Goal: Task Accomplishment & Management: Manage account settings

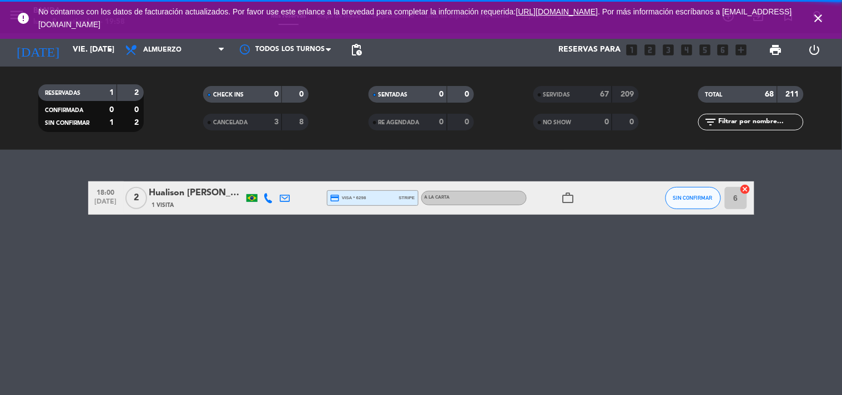
click at [815, 18] on icon "close" at bounding box center [818, 18] width 13 height 13
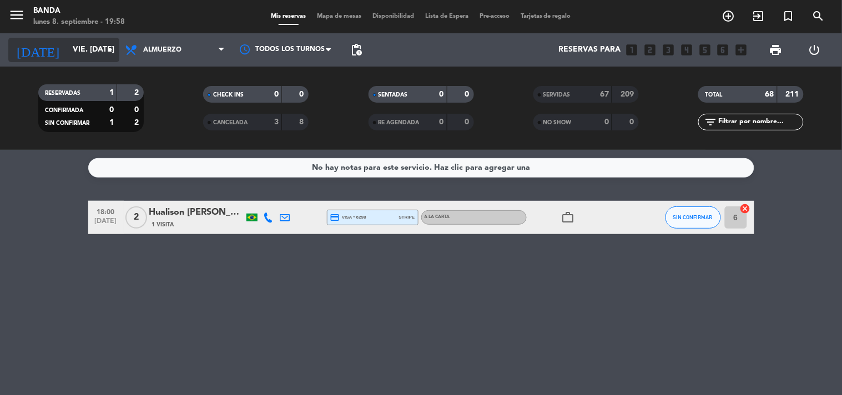
click at [71, 50] on input "vie. [DATE]" at bounding box center [119, 50] width 105 height 20
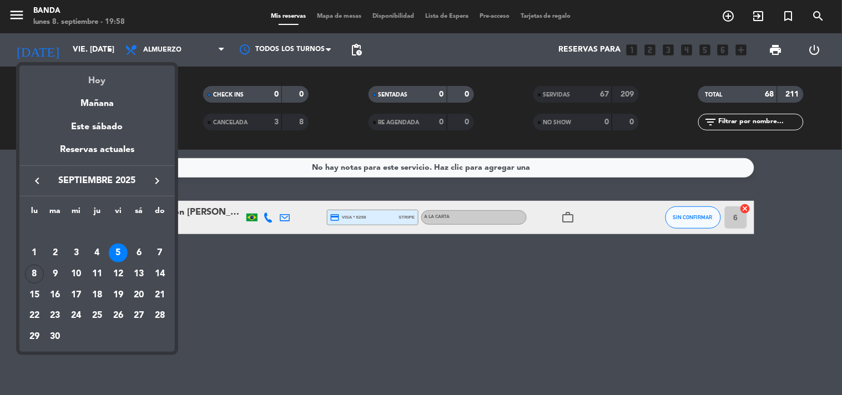
click at [103, 79] on div "Hoy" at bounding box center [96, 77] width 155 height 23
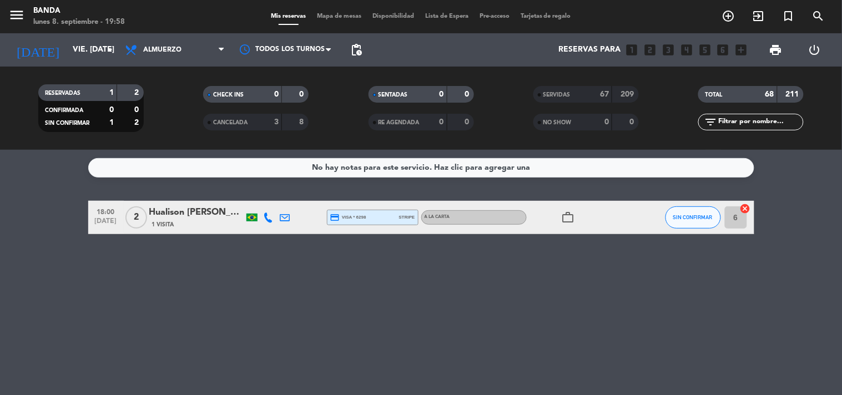
type input "lun. [DATE]"
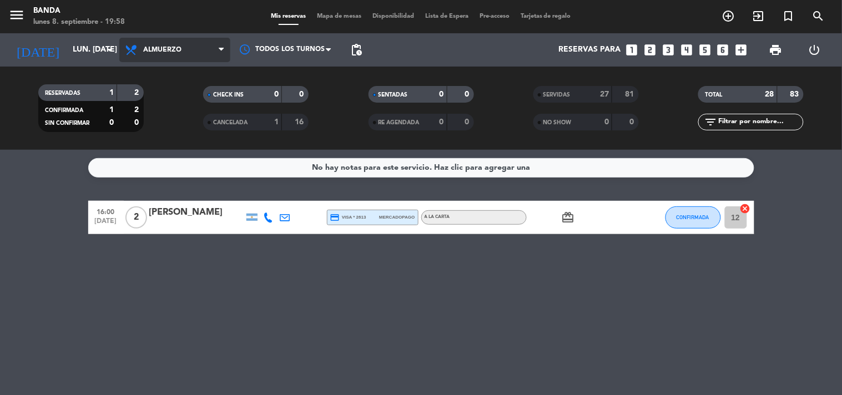
click at [187, 43] on span "Almuerzo" at bounding box center [174, 50] width 111 height 24
click at [169, 124] on div "menu Banda lunes 8. septiembre - 19:58 Mis reservas Mapa de mesas Disponibilida…" at bounding box center [421, 75] width 842 height 150
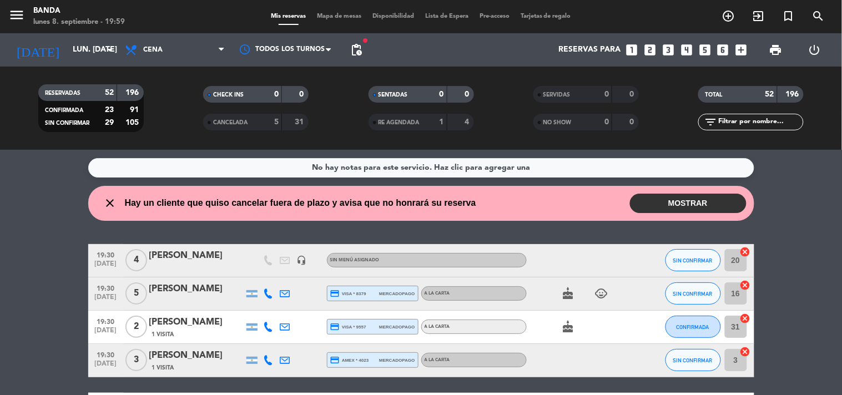
click at [650, 195] on button "MOSTRAR" at bounding box center [688, 203] width 117 height 19
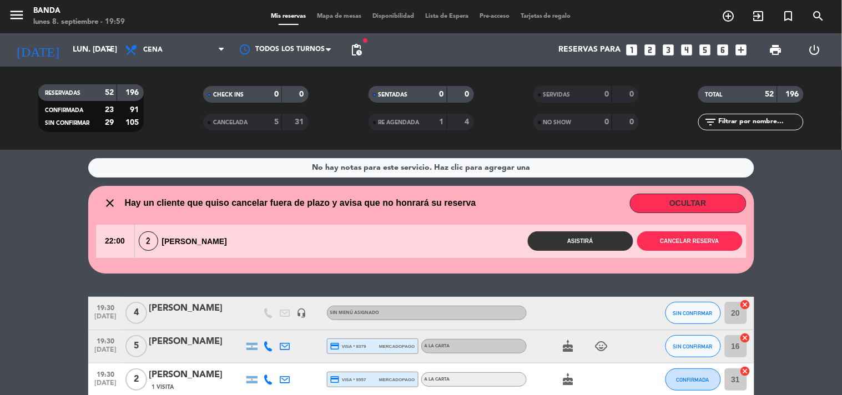
click at [650, 195] on button "OCULTAR" at bounding box center [688, 203] width 117 height 19
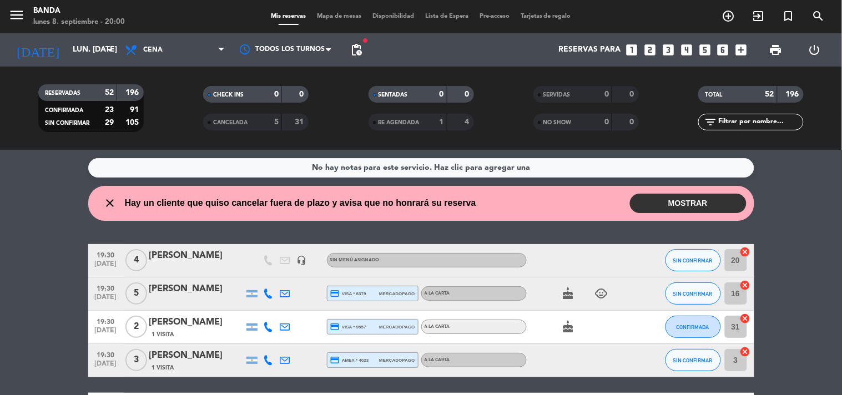
click at [702, 47] on icon "looks_5" at bounding box center [705, 50] width 14 height 14
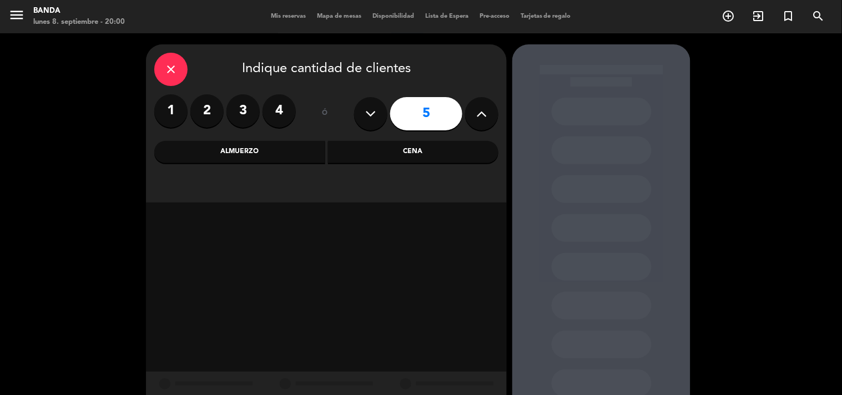
click at [454, 150] on div "Cena" at bounding box center [413, 152] width 171 height 22
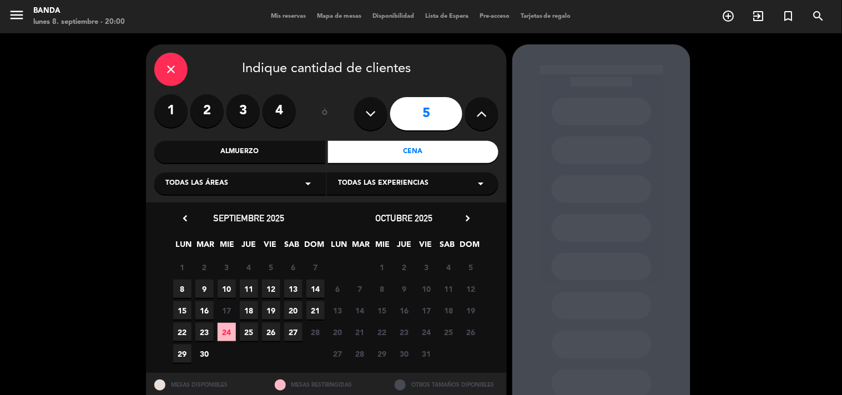
click at [250, 329] on span "25" at bounding box center [249, 332] width 18 height 18
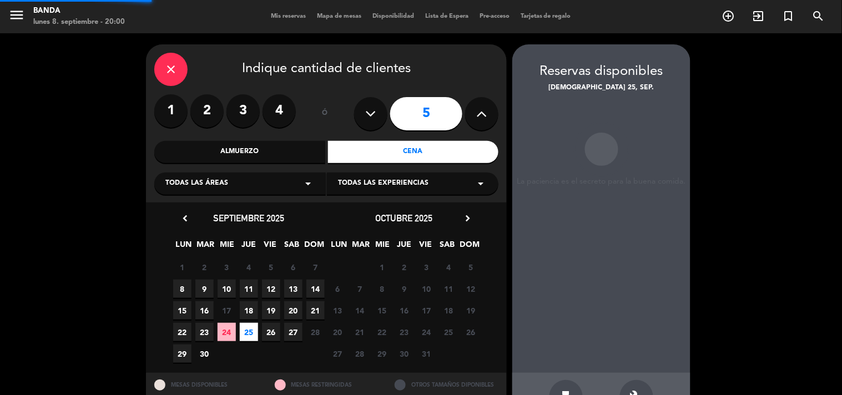
scroll to position [36, 0]
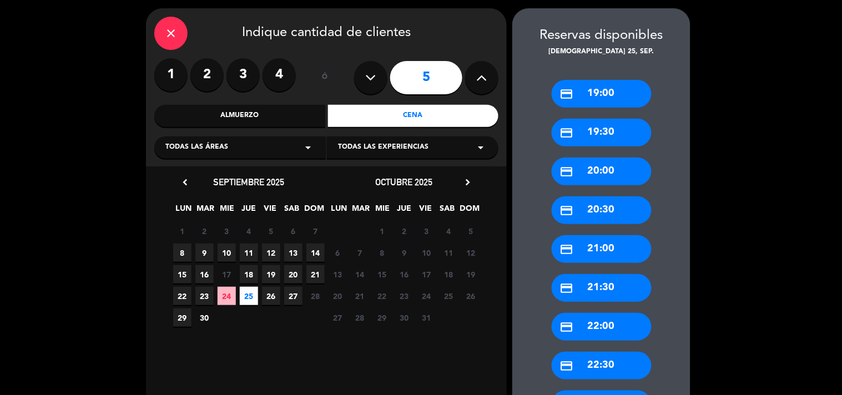
click at [603, 203] on div "credit_card 20:30" at bounding box center [602, 211] width 100 height 28
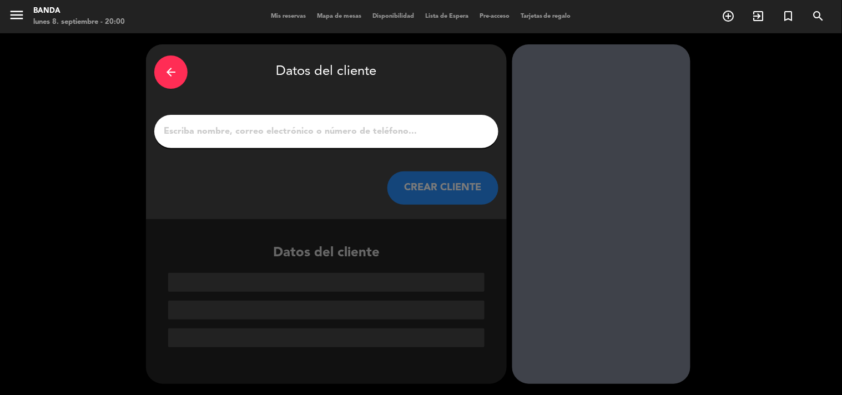
scroll to position [0, 0]
paste input "[PERSON_NAME]"
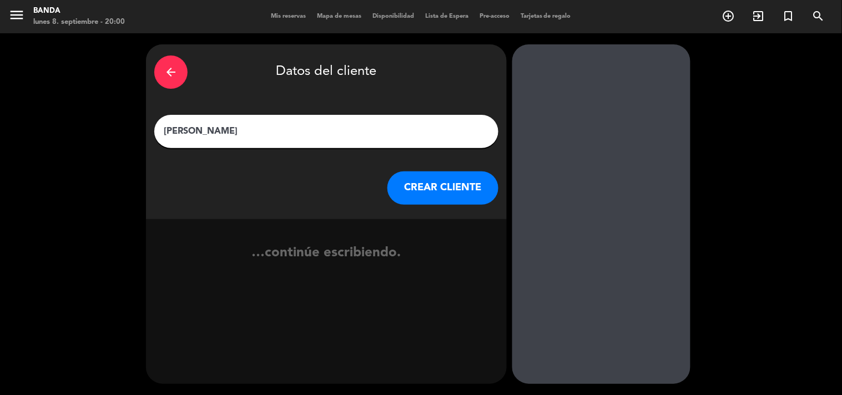
type input "[PERSON_NAME]"
click at [444, 185] on button "CREAR CLIENTE" at bounding box center [443, 188] width 111 height 33
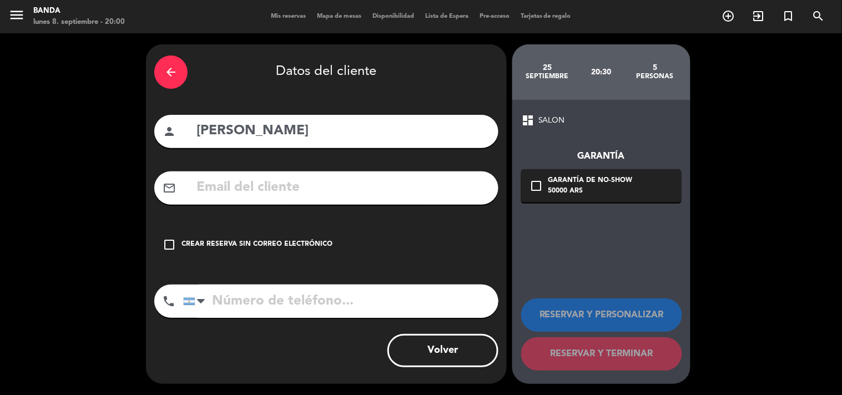
paste input "[EMAIL_ADDRESS][DOMAIN_NAME]"
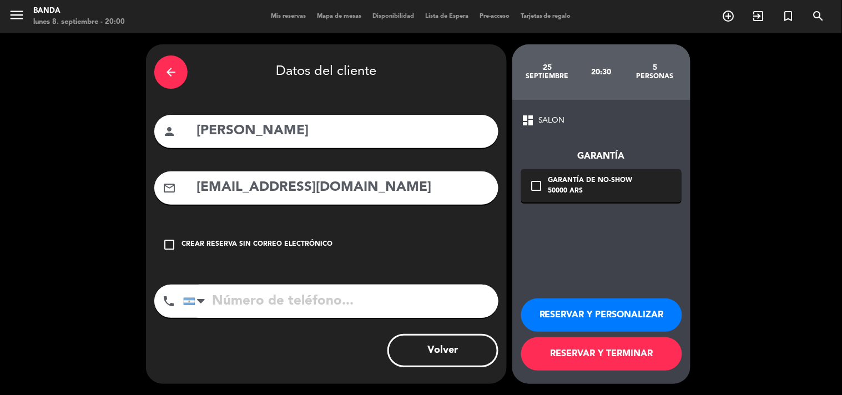
type input "[EMAIL_ADDRESS][DOMAIN_NAME]"
paste input "[PHONE_NUMBER]"
type input "[PHONE_NUMBER]"
click at [580, 321] on button "RESERVAR Y PERSONALIZAR" at bounding box center [601, 315] width 161 height 33
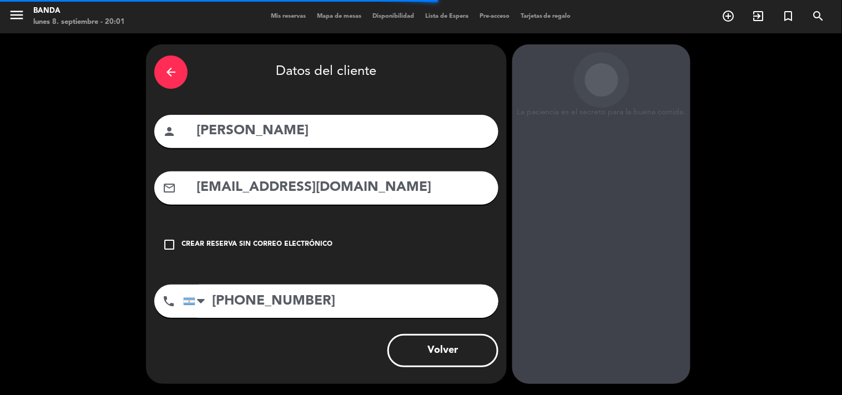
scroll to position [44, 0]
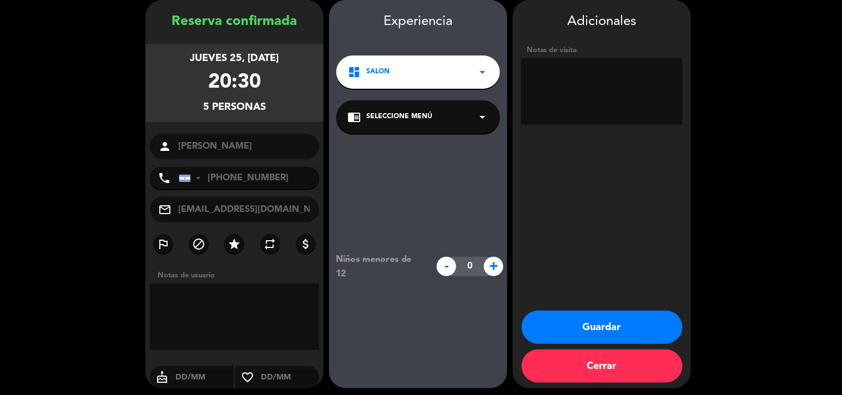
click at [562, 82] on textarea at bounding box center [602, 91] width 162 height 67
type textarea "CUMPLE"
click at [573, 330] on button "Guardar" at bounding box center [602, 327] width 161 height 33
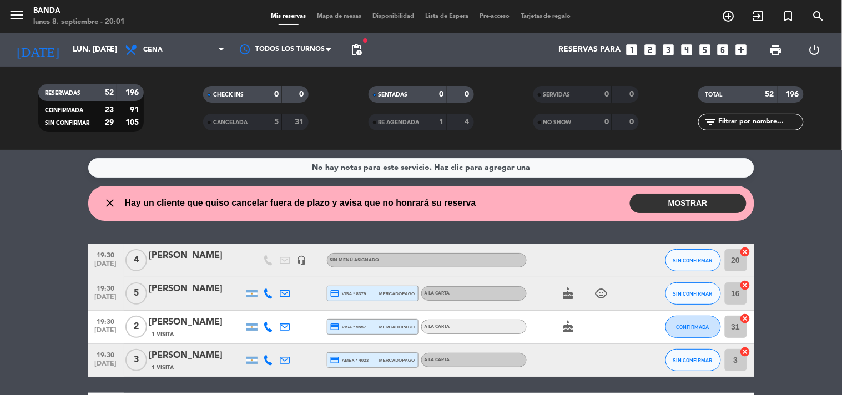
click at [654, 51] on icon "looks_two" at bounding box center [650, 50] width 14 height 14
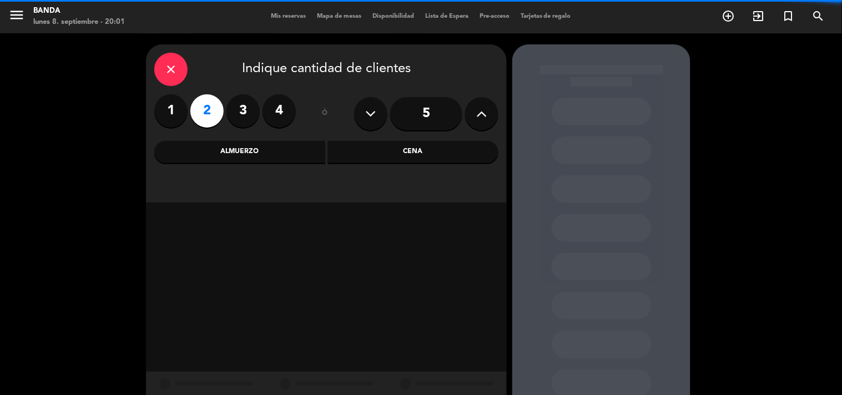
click at [404, 153] on div "Cena" at bounding box center [413, 152] width 171 height 22
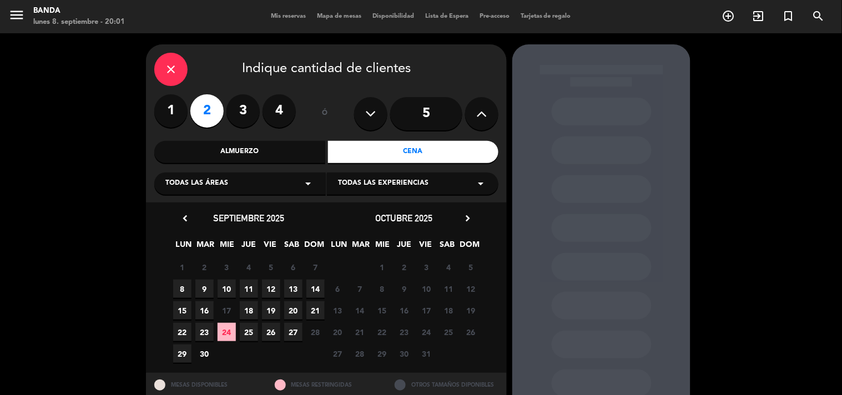
click at [202, 283] on span "9" at bounding box center [204, 289] width 18 height 18
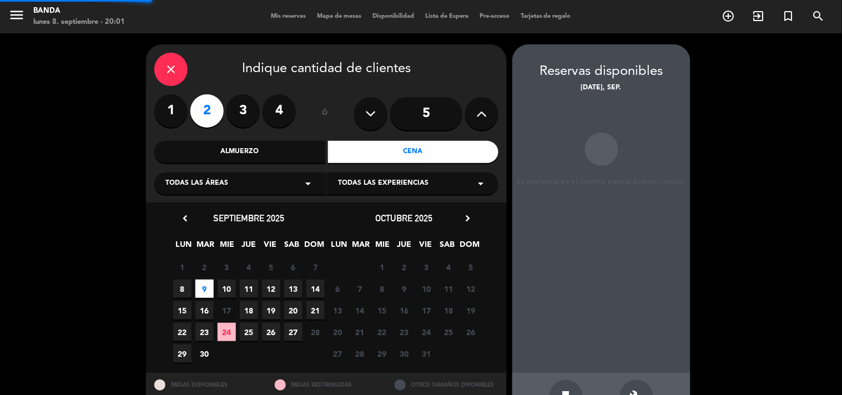
scroll to position [36, 0]
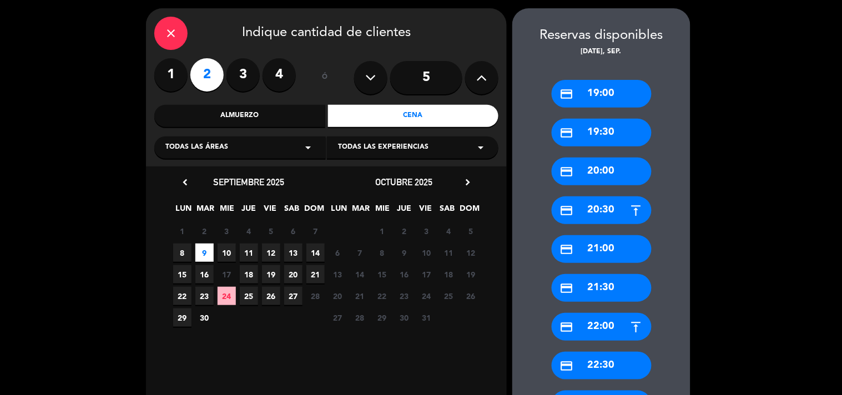
click at [599, 212] on div "credit_card 20:30" at bounding box center [602, 211] width 100 height 28
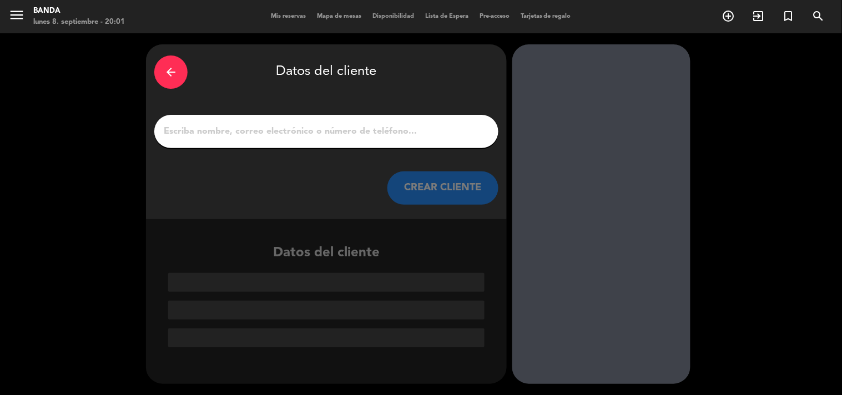
click at [431, 122] on div at bounding box center [326, 131] width 344 height 33
paste input "[PHONE_NUMBER]"
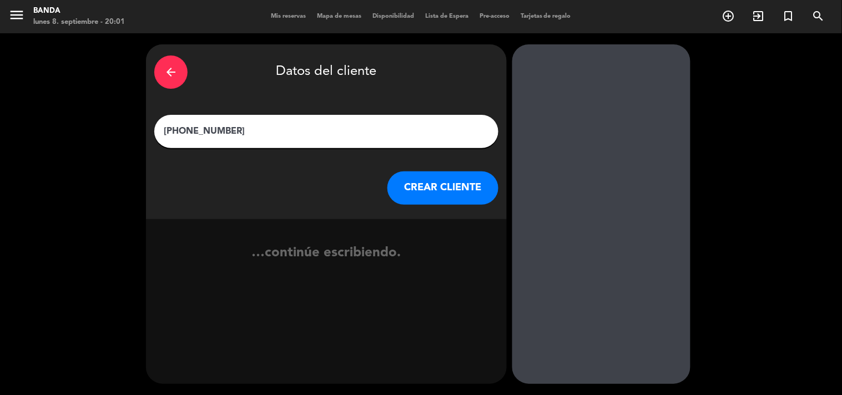
type input "[PHONE_NUMBER]"
click at [453, 196] on button "CREAR CLIENTE" at bounding box center [443, 188] width 111 height 33
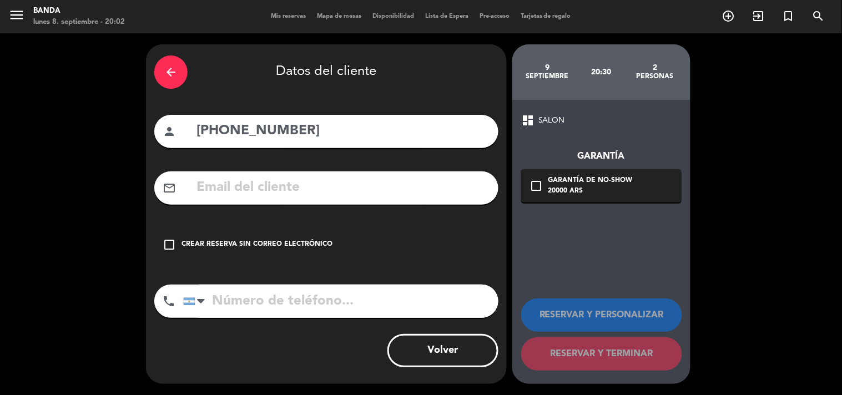
drag, startPoint x: 365, startPoint y: 117, endPoint x: 315, endPoint y: 123, distance: 49.8
click at [315, 123] on div "person [PHONE_NUMBER]" at bounding box center [326, 131] width 344 height 33
drag, startPoint x: 369, startPoint y: 124, endPoint x: 142, endPoint y: 124, distance: 226.5
click at [142, 124] on div "arrow_back Datos del cliente person [PHONE_NUMBER] mail_outline check_box_outli…" at bounding box center [421, 214] width 842 height 362
paste input "[PERSON_NAME]"
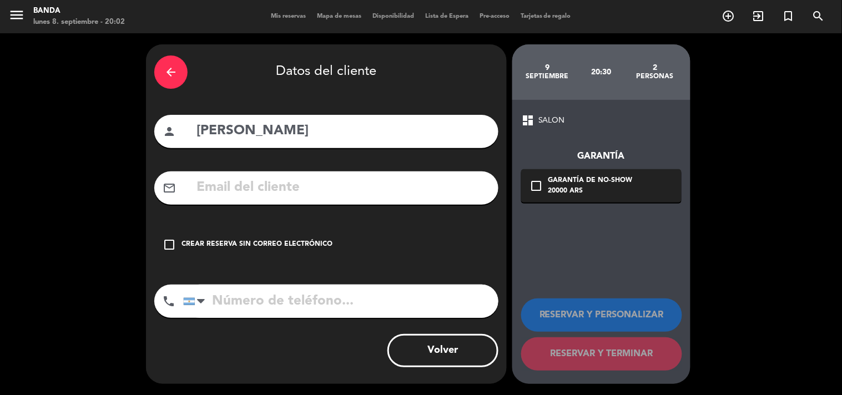
type input "[PERSON_NAME]"
click at [301, 239] on div "check_box_outline_blank Crear reserva sin correo electrónico" at bounding box center [326, 244] width 344 height 33
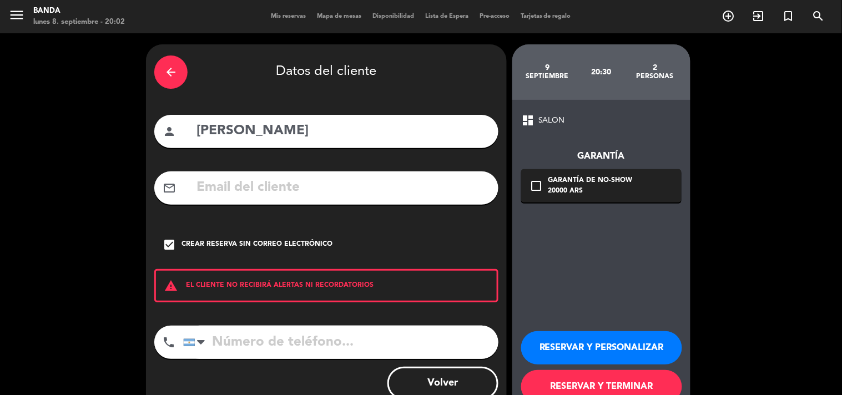
click at [619, 356] on button "RESERVAR Y PERSONALIZAR" at bounding box center [601, 347] width 161 height 33
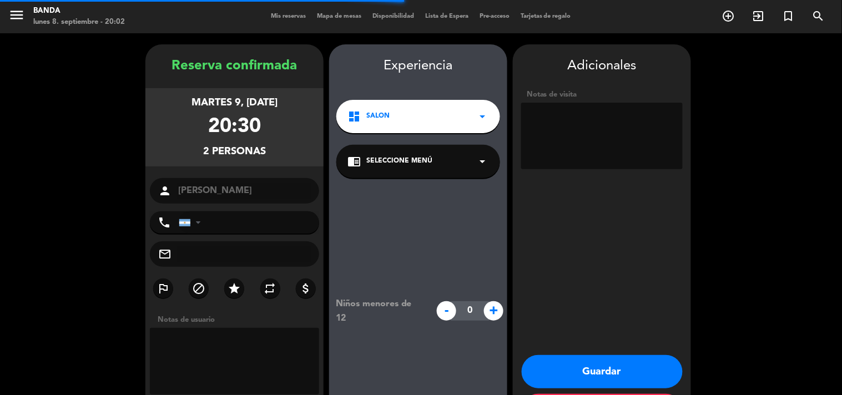
scroll to position [44, 0]
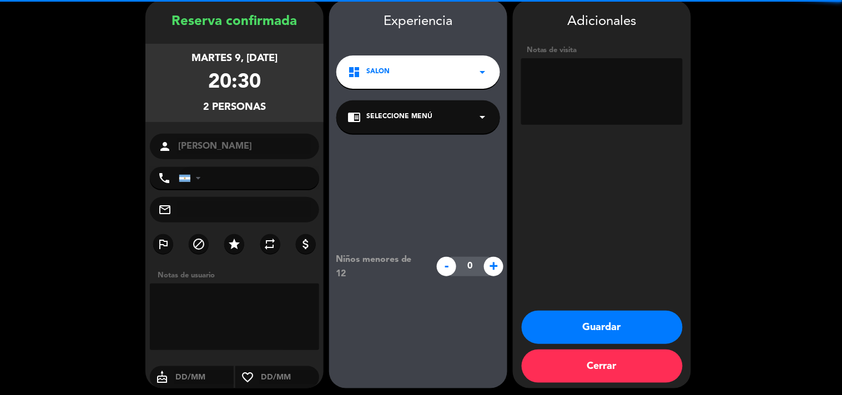
click at [610, 124] on textarea at bounding box center [602, 91] width 162 height 67
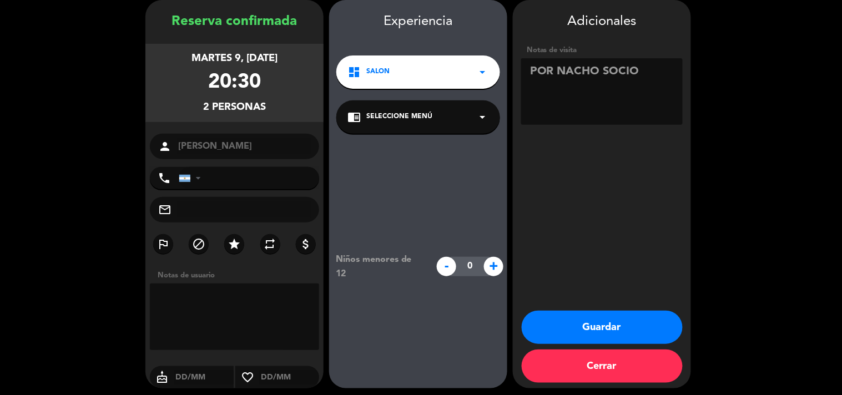
type textarea "POR NACHO SOCIO"
click at [575, 325] on button "Guardar" at bounding box center [602, 327] width 161 height 33
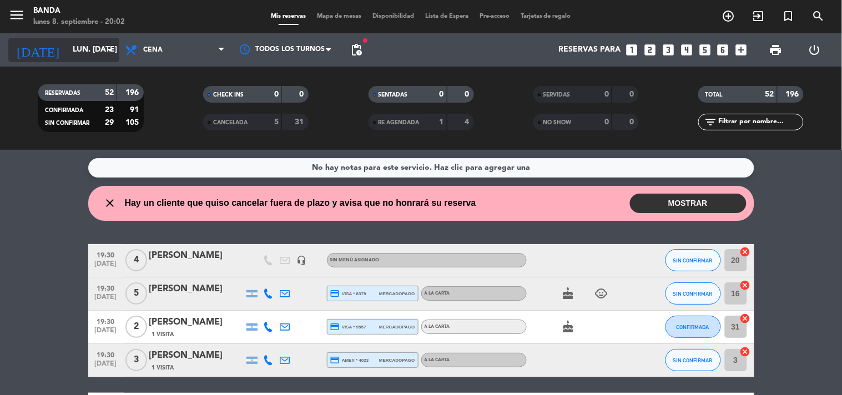
click at [67, 59] on input "lun. [DATE]" at bounding box center [119, 50] width 105 height 20
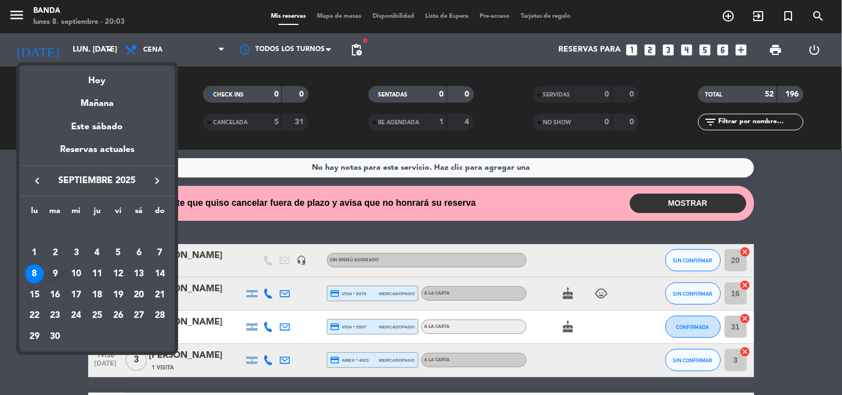
click at [48, 280] on div "9" at bounding box center [55, 274] width 19 height 19
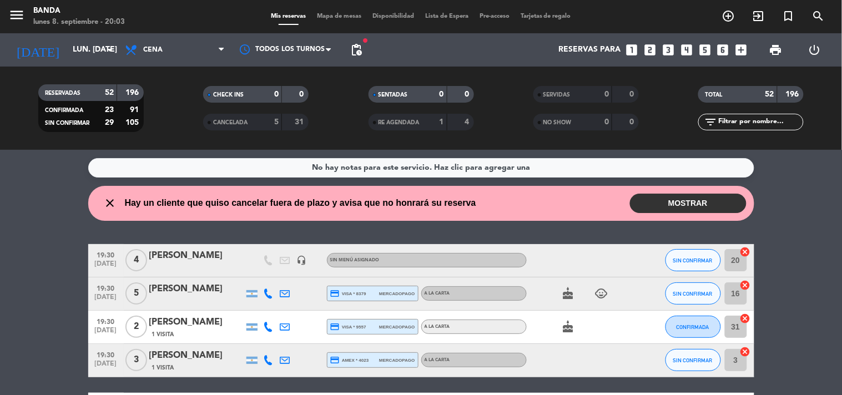
type input "[DATE] sep."
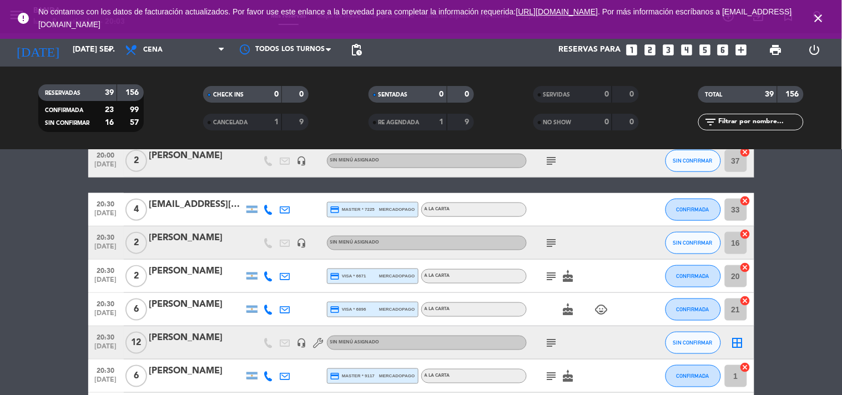
scroll to position [289, 0]
click at [818, 21] on icon "close" at bounding box center [818, 18] width 13 height 13
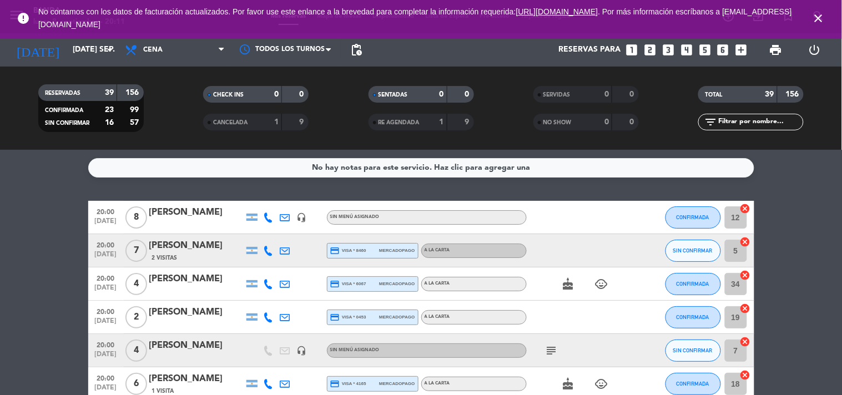
click at [825, 20] on icon "close" at bounding box center [818, 18] width 13 height 13
click at [650, 47] on icon "looks_two" at bounding box center [650, 50] width 14 height 14
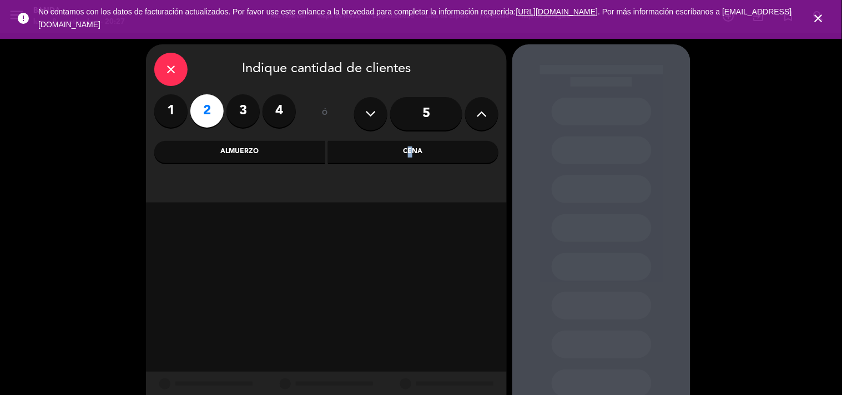
click at [404, 160] on div "close Indique cantidad de clientes 1 2 3 4 ó 5 Almuerzo Cena" at bounding box center [326, 123] width 361 height 158
click at [404, 160] on div "Cena" at bounding box center [413, 152] width 171 height 22
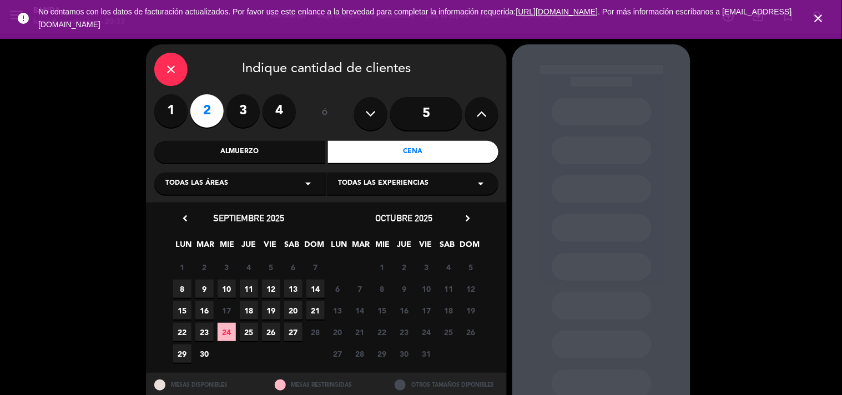
click at [167, 75] on icon "close" at bounding box center [170, 69] width 13 height 13
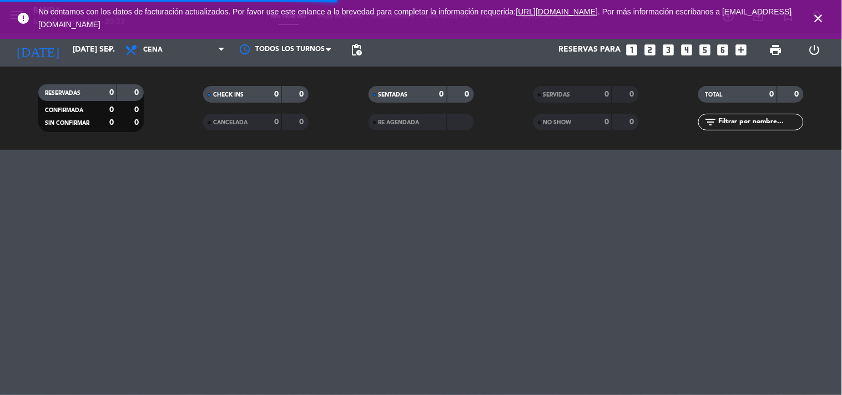
click at [815, 13] on icon "close" at bounding box center [818, 18] width 13 height 13
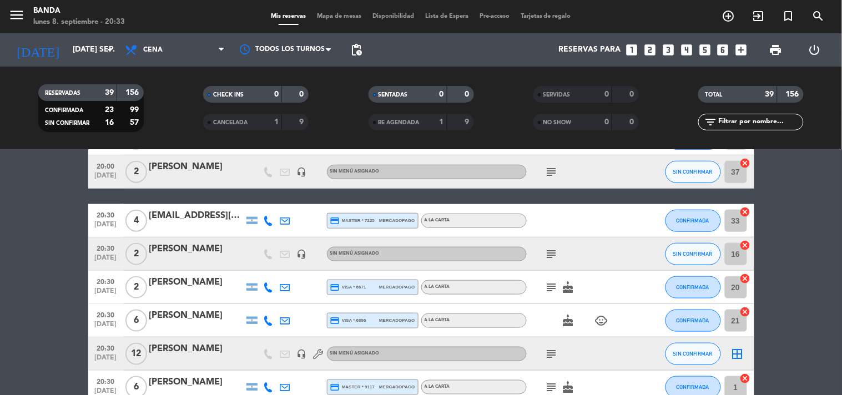
scroll to position [279, 0]
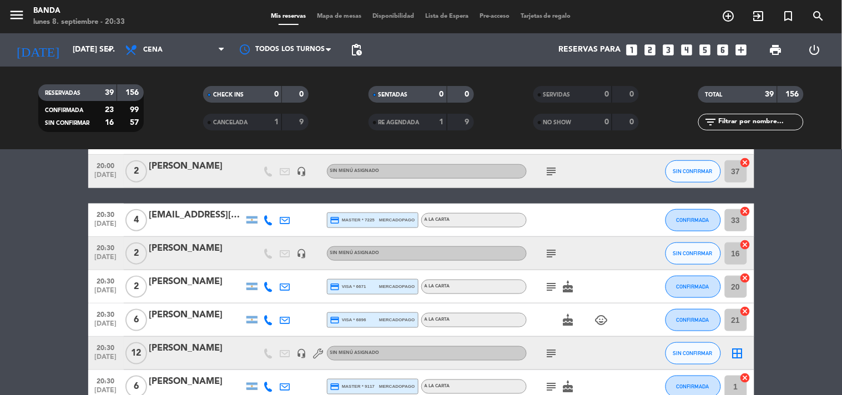
click at [229, 257] on div at bounding box center [196, 261] width 94 height 9
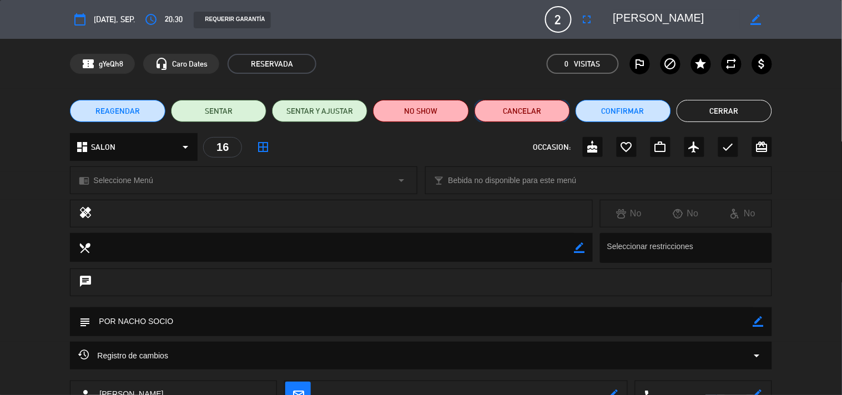
click at [530, 107] on button "Cancelar" at bounding box center [522, 111] width 95 height 22
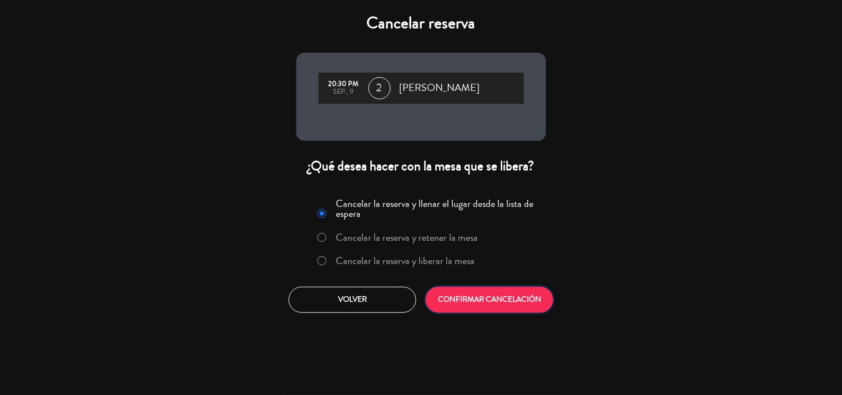
click at [458, 307] on button "CONFIRMAR CANCELACIÓN" at bounding box center [490, 300] width 128 height 26
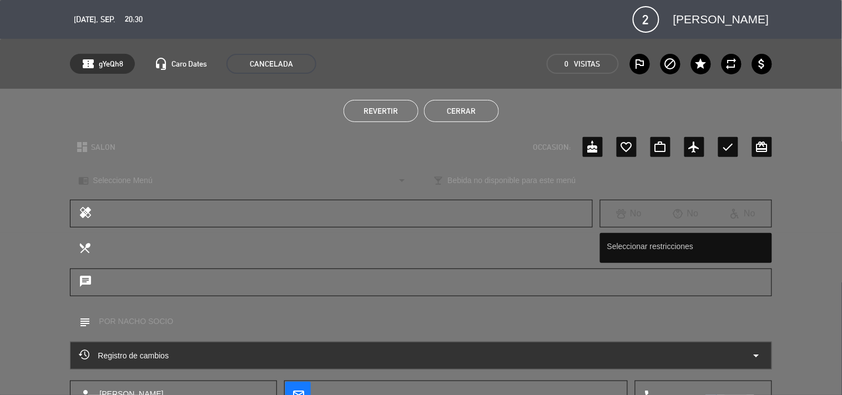
click at [477, 115] on button "Cerrar" at bounding box center [461, 111] width 75 height 22
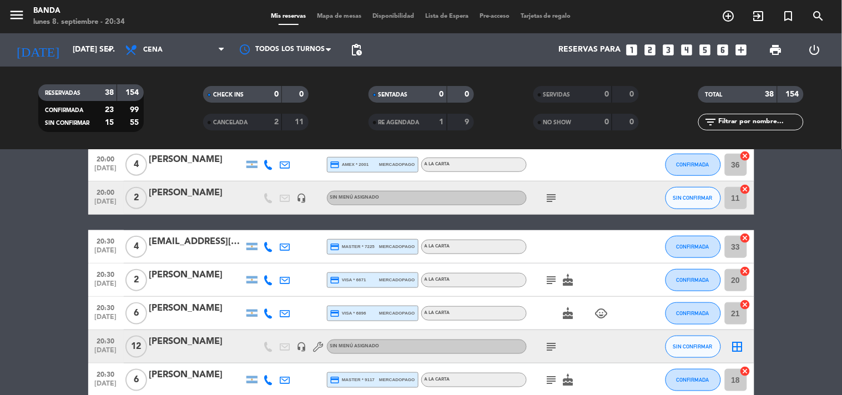
scroll to position [252, 0]
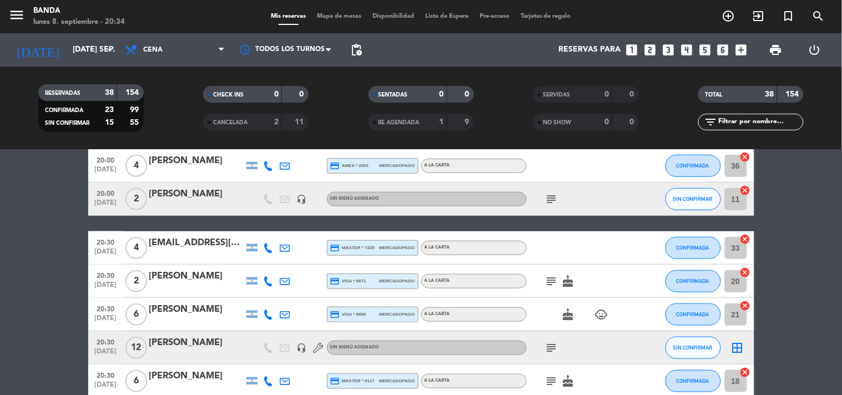
click at [554, 353] on icon "subject" at bounding box center [551, 347] width 13 height 13
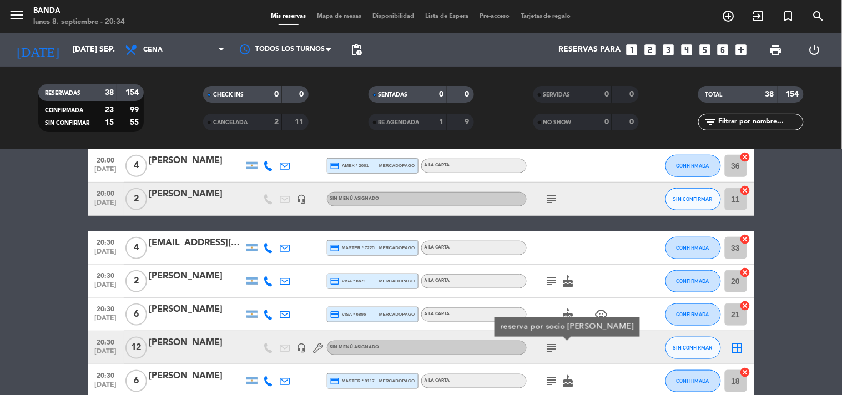
click at [554, 353] on icon "subject" at bounding box center [551, 347] width 13 height 13
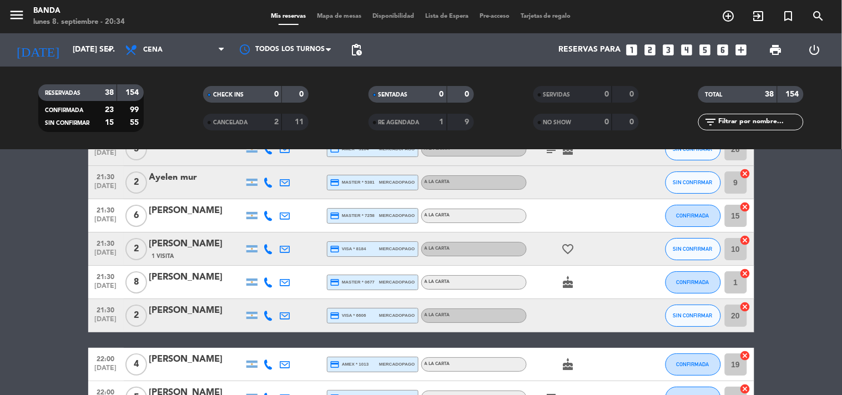
scroll to position [1189, 0]
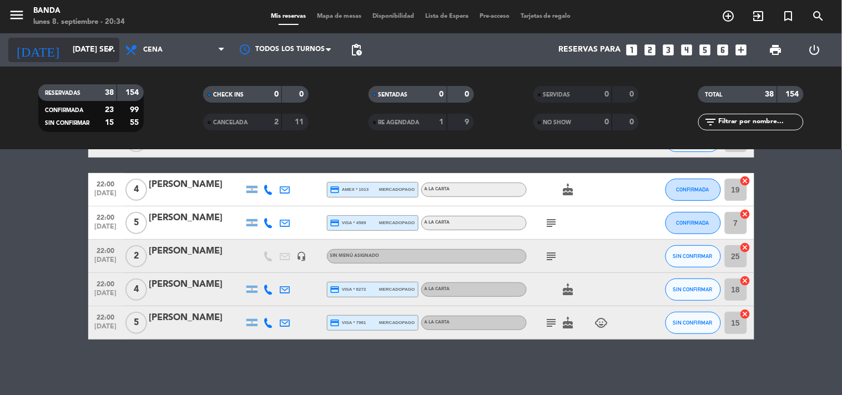
click at [87, 48] on input "[DATE] sep." at bounding box center [119, 50] width 105 height 20
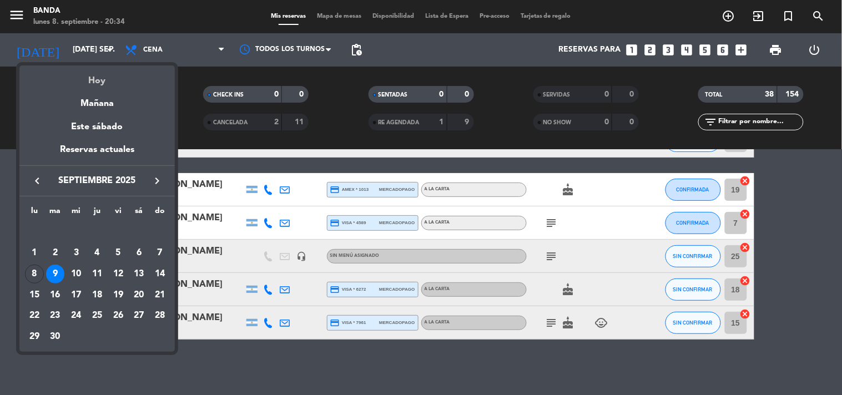
click at [87, 72] on div "Hoy" at bounding box center [96, 77] width 155 height 23
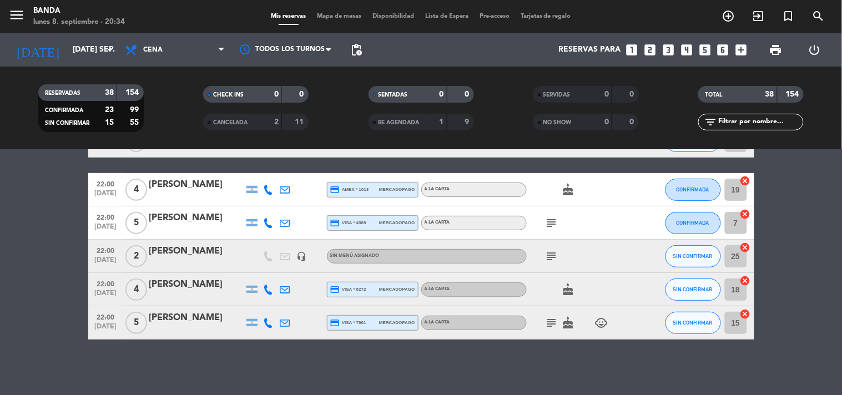
type input "lun. [DATE]"
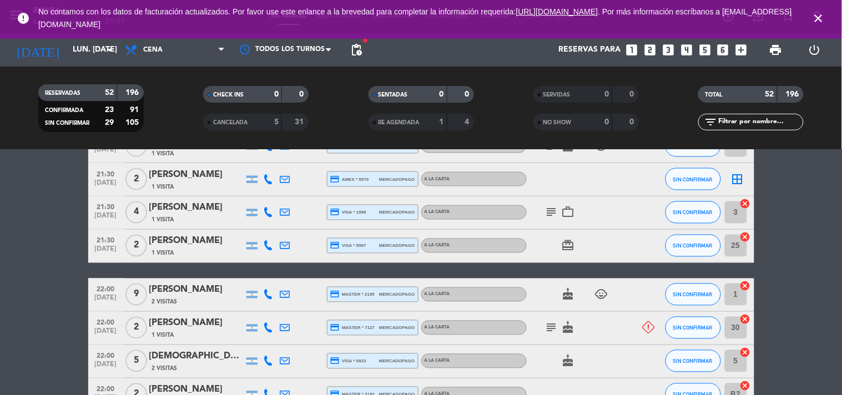
scroll to position [1577, 0]
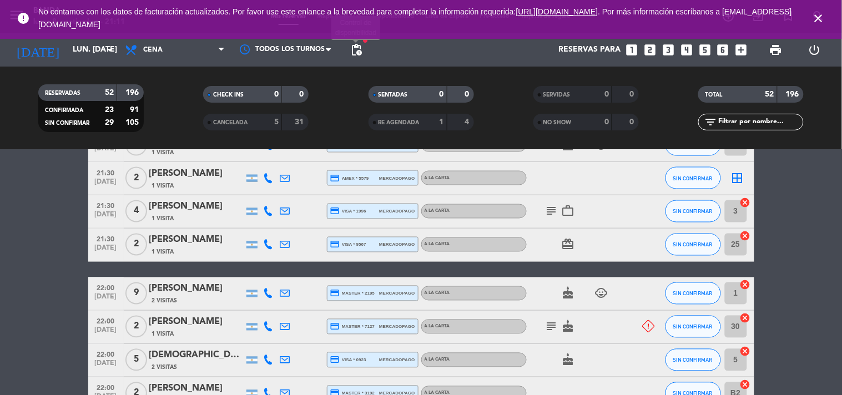
click at [351, 48] on span "pending_actions" at bounding box center [356, 49] width 13 height 13
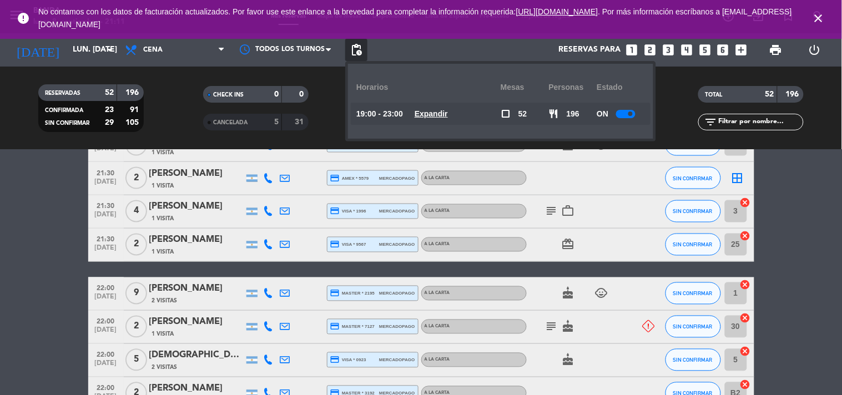
click at [443, 114] on u "Expandir" at bounding box center [431, 113] width 33 height 9
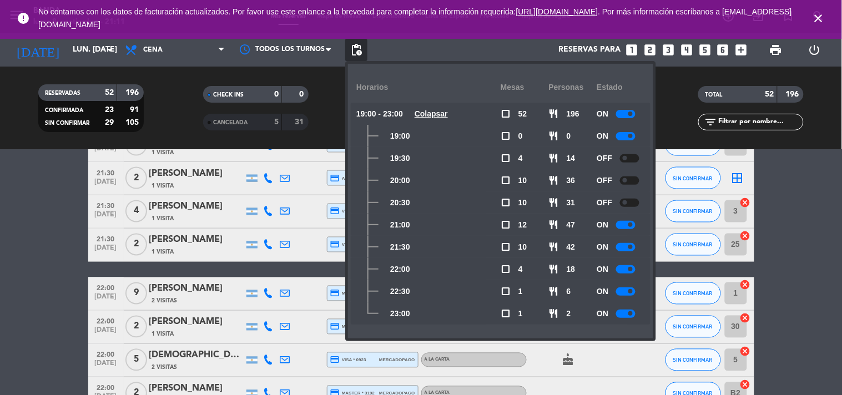
click at [627, 159] on span at bounding box center [625, 158] width 4 height 4
click at [628, 182] on div at bounding box center [629, 181] width 19 height 8
click at [626, 203] on span at bounding box center [625, 202] width 4 height 4
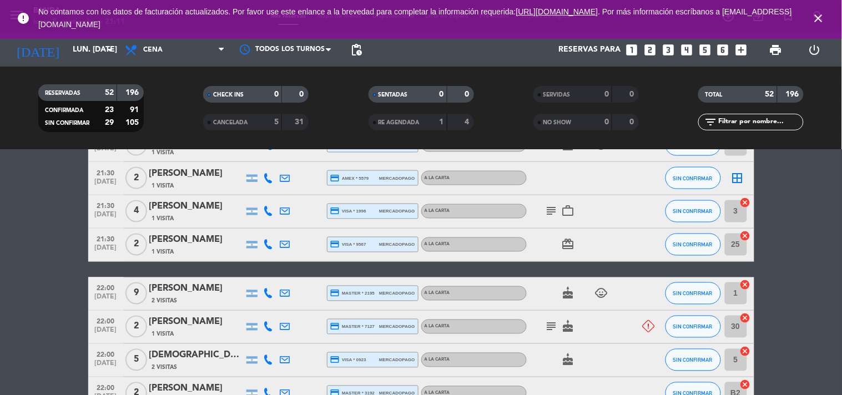
click at [812, 17] on icon "close" at bounding box center [818, 18] width 13 height 13
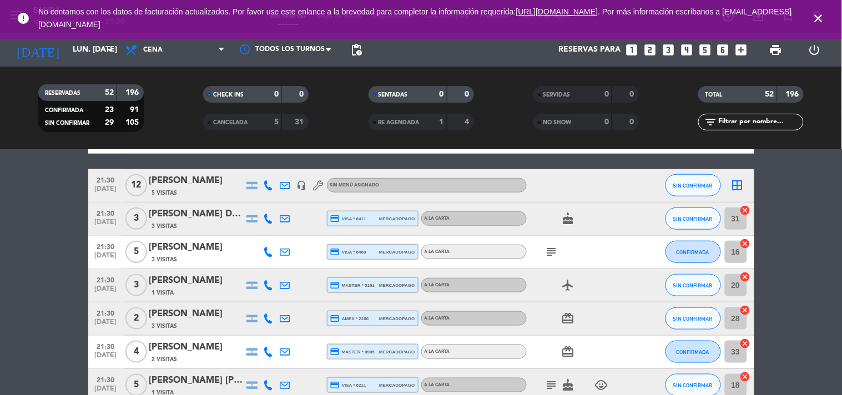
scroll to position [1336, 0]
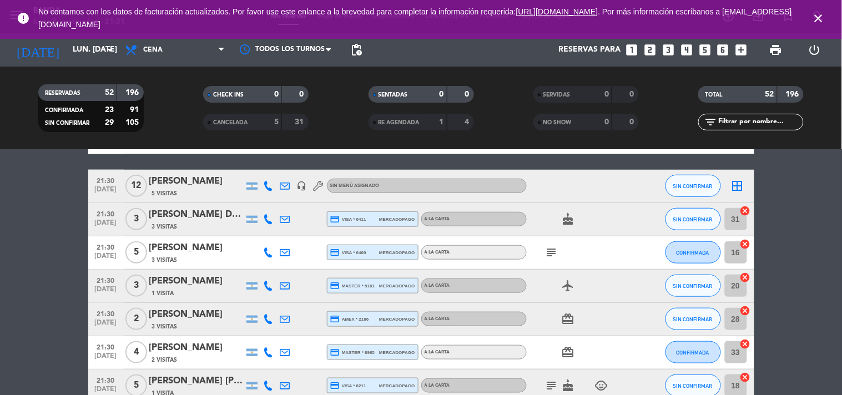
click at [814, 18] on icon "close" at bounding box center [818, 18] width 13 height 13
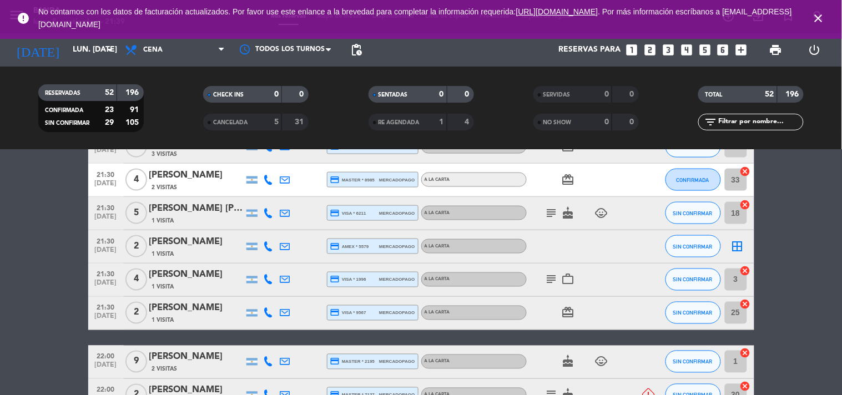
scroll to position [1510, 0]
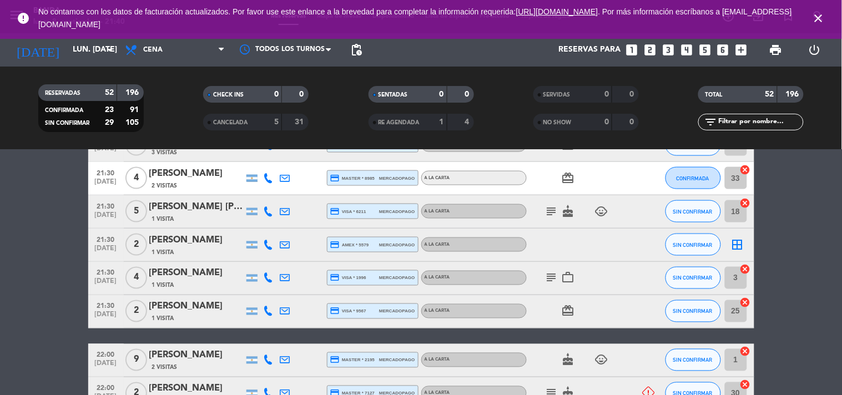
drag, startPoint x: 221, startPoint y: 326, endPoint x: 3, endPoint y: 279, distance: 223.2
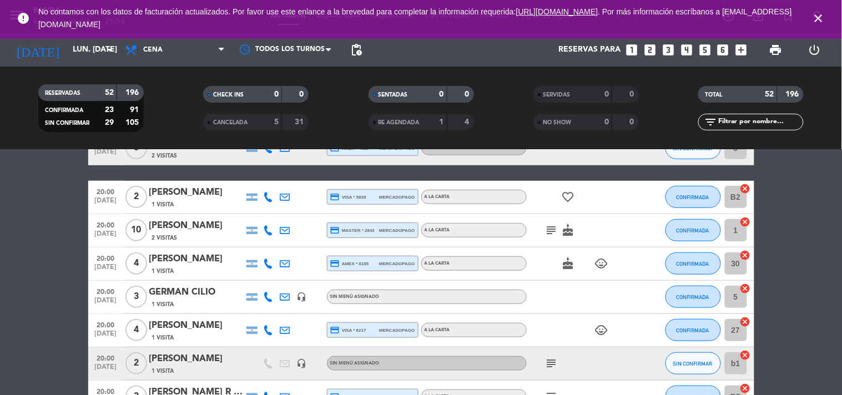
scroll to position [0, 0]
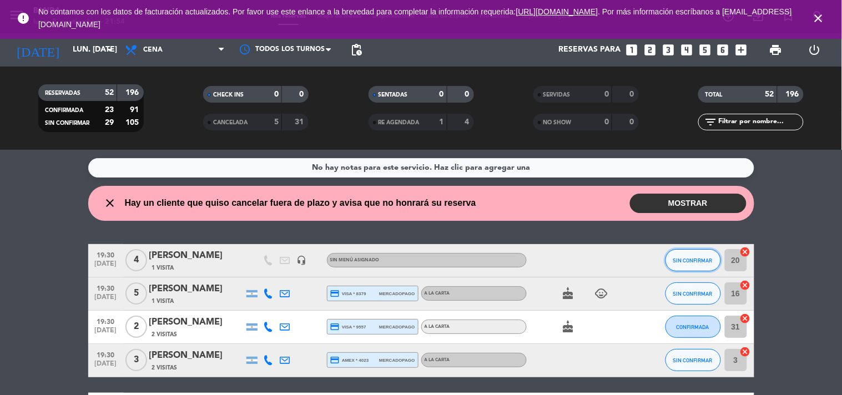
click at [671, 258] on button "SIN CONFIRMAR" at bounding box center [694, 260] width 56 height 22
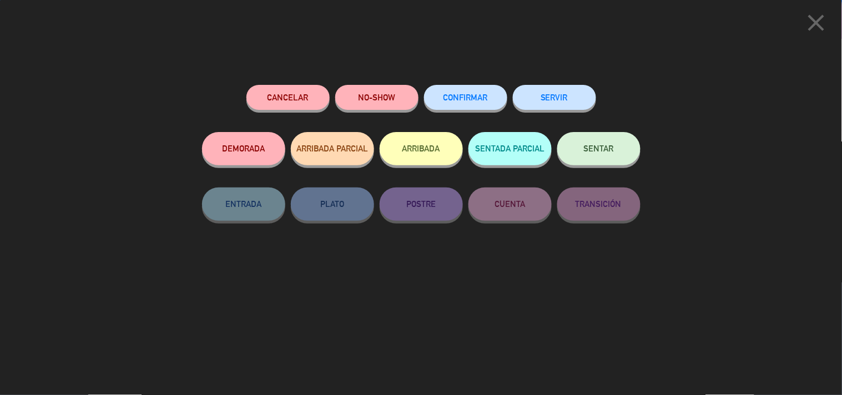
click at [569, 101] on button "SERVIR" at bounding box center [554, 97] width 83 height 25
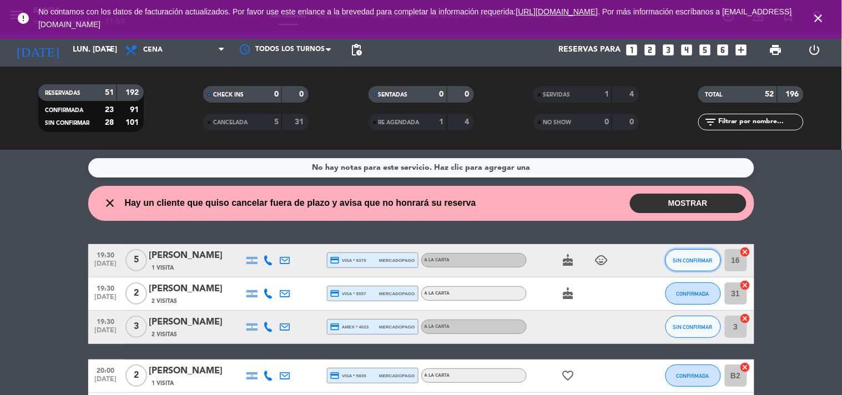
click at [703, 253] on button "SIN CONFIRMAR" at bounding box center [694, 260] width 56 height 22
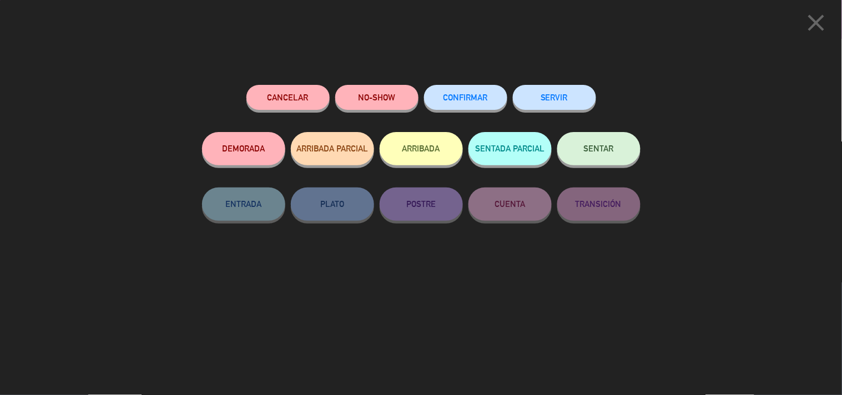
click at [554, 98] on button "SERVIR" at bounding box center [554, 97] width 83 height 25
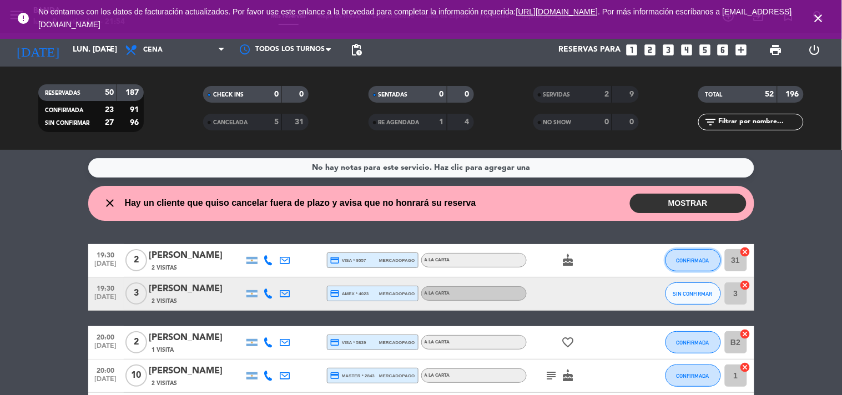
click at [681, 262] on span "CONFIRMADA" at bounding box center [693, 261] width 33 height 6
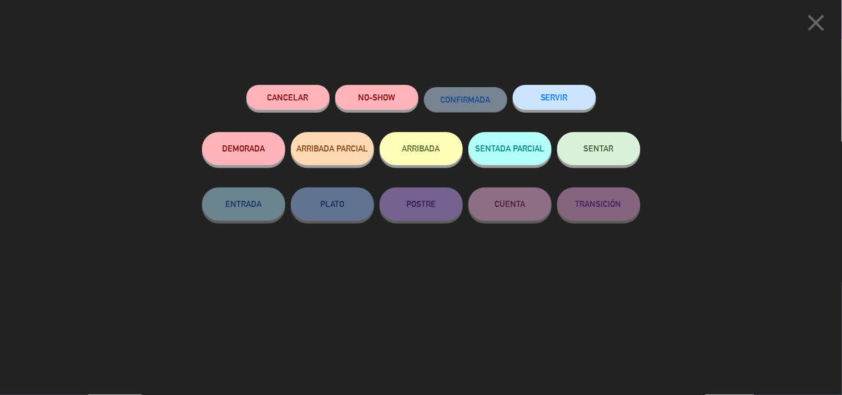
click at [527, 107] on button "SERVIR" at bounding box center [554, 97] width 83 height 25
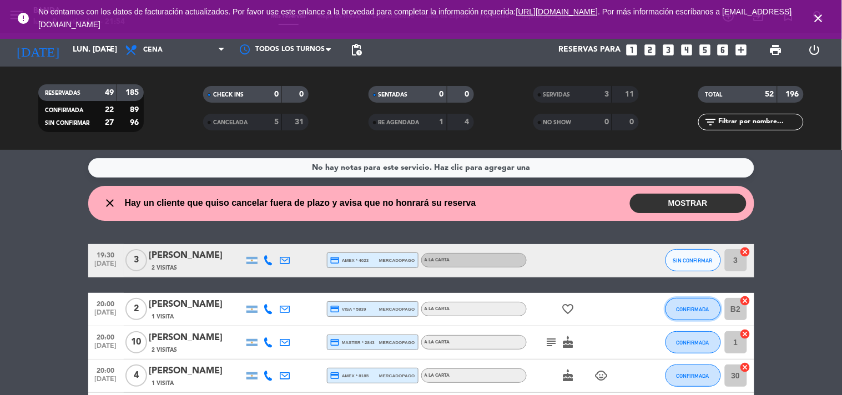
click at [673, 303] on button "CONFIRMADA" at bounding box center [694, 309] width 56 height 22
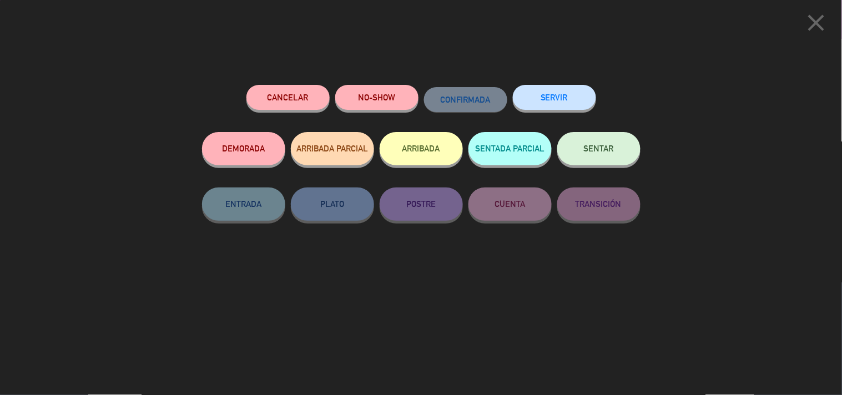
click at [552, 109] on button "SERVIR" at bounding box center [554, 97] width 83 height 25
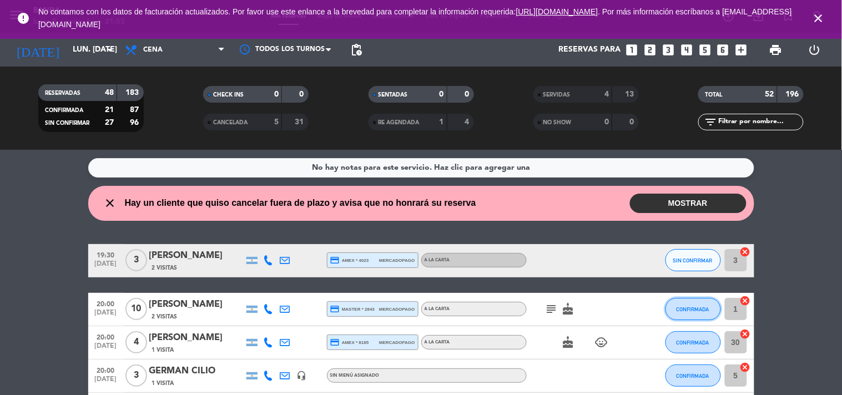
click at [673, 311] on button "CONFIRMADA" at bounding box center [694, 309] width 56 height 22
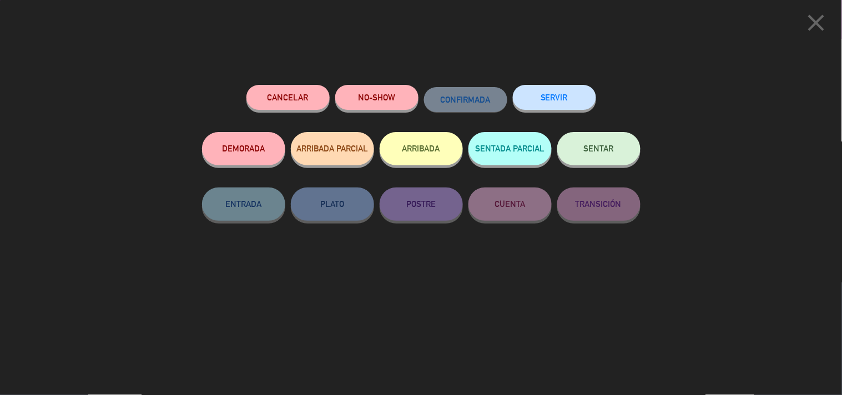
click at [557, 92] on button "SERVIR" at bounding box center [554, 97] width 83 height 25
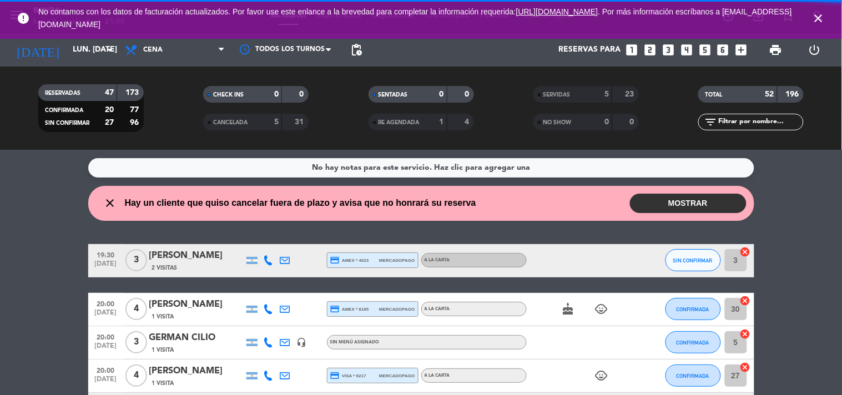
click at [662, 200] on button "MOSTRAR" at bounding box center [688, 203] width 117 height 19
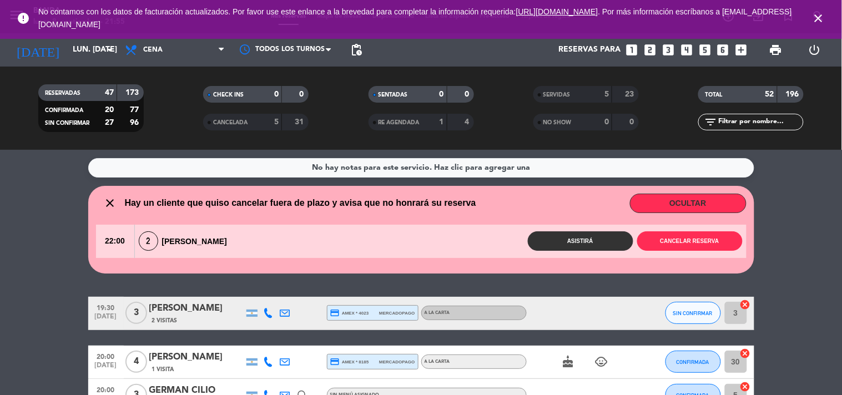
click at [662, 200] on button "OCULTAR" at bounding box center [688, 203] width 117 height 19
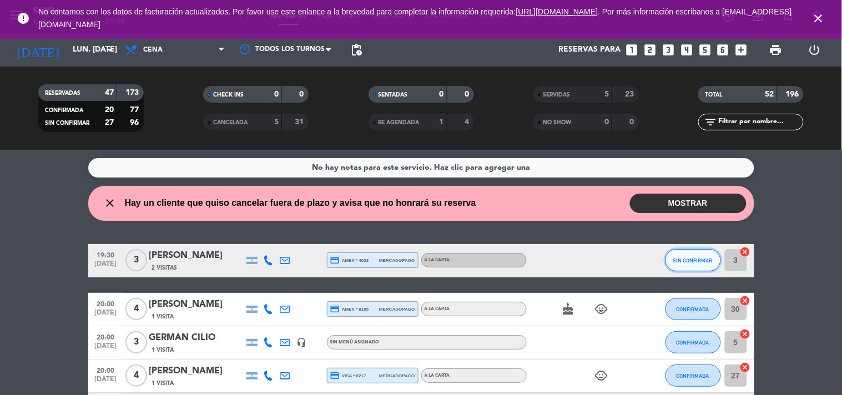
click at [700, 270] on button "SIN CONFIRMAR" at bounding box center [694, 260] width 56 height 22
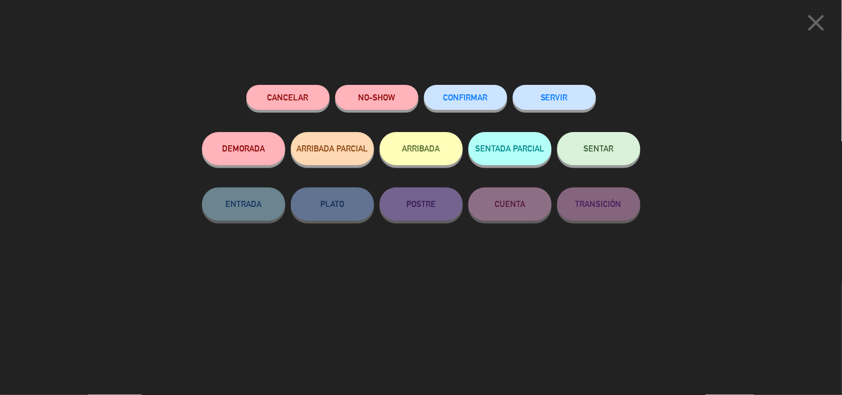
click at [817, 26] on icon "close" at bounding box center [817, 23] width 28 height 28
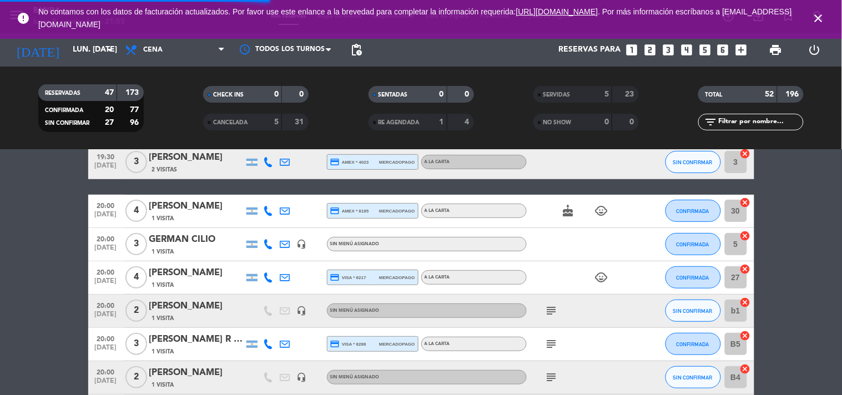
scroll to position [100, 0]
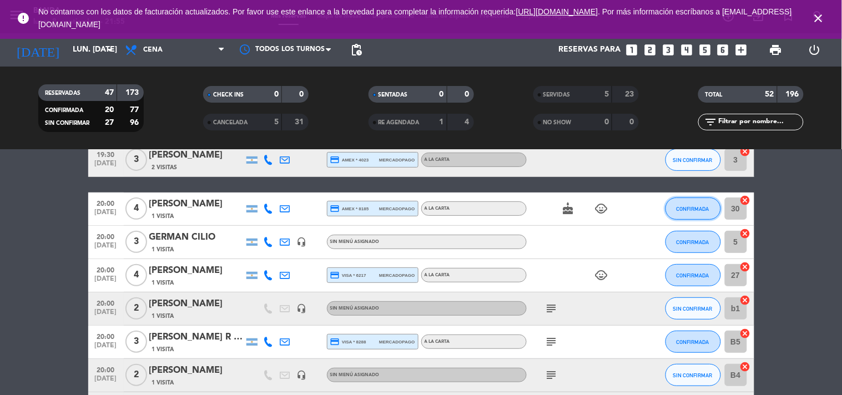
click at [678, 206] on span "CONFIRMADA" at bounding box center [693, 209] width 33 height 6
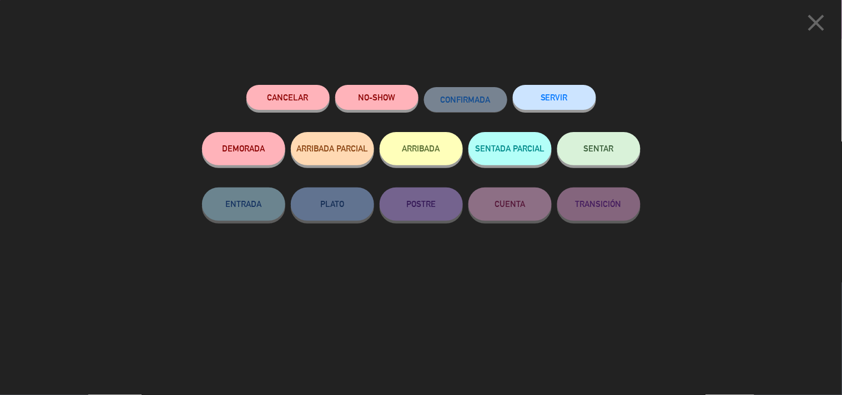
click at [576, 92] on button "SERVIR" at bounding box center [554, 97] width 83 height 25
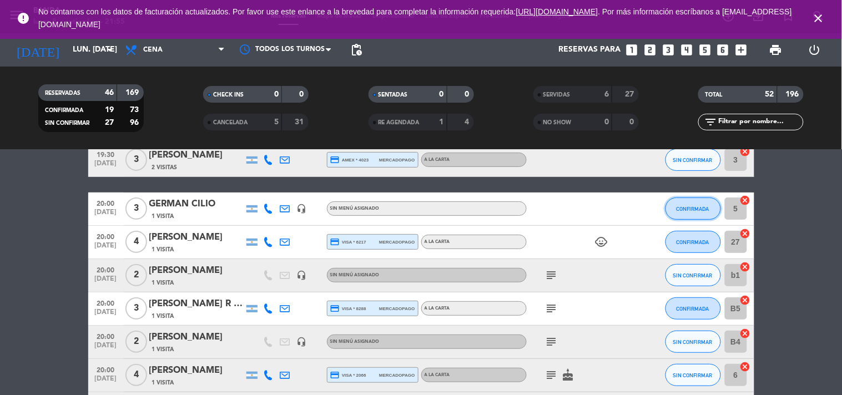
click at [692, 211] on span "CONFIRMADA" at bounding box center [693, 209] width 33 height 6
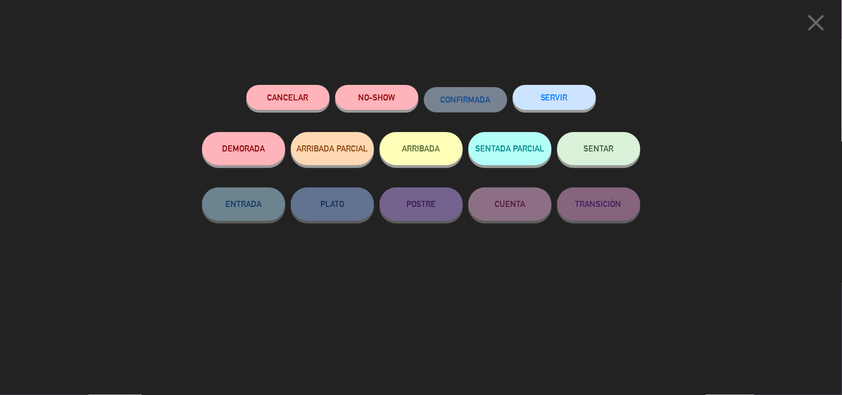
click at [567, 94] on button "SERVIR" at bounding box center [554, 97] width 83 height 25
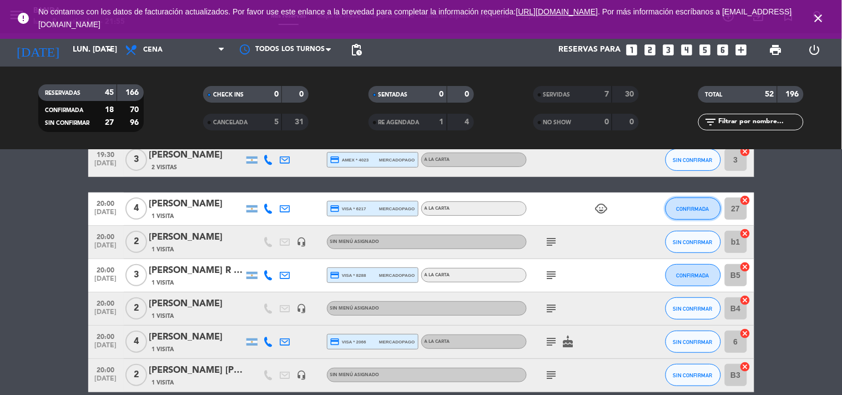
click at [697, 204] on button "CONFIRMADA" at bounding box center [694, 209] width 56 height 22
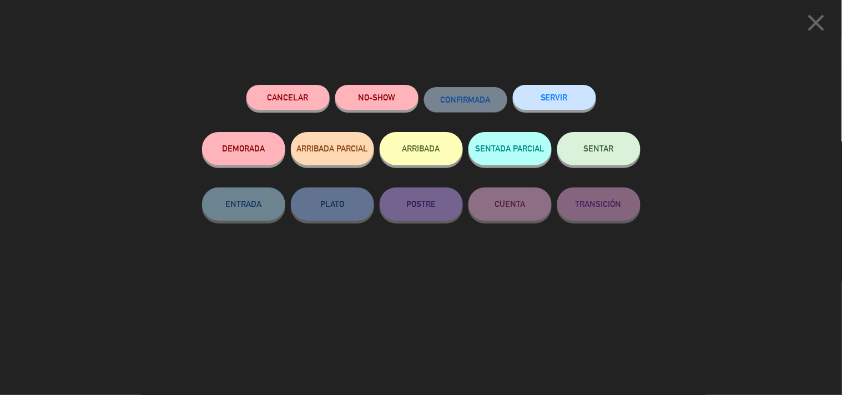
click at [579, 100] on button "SERVIR" at bounding box center [554, 97] width 83 height 25
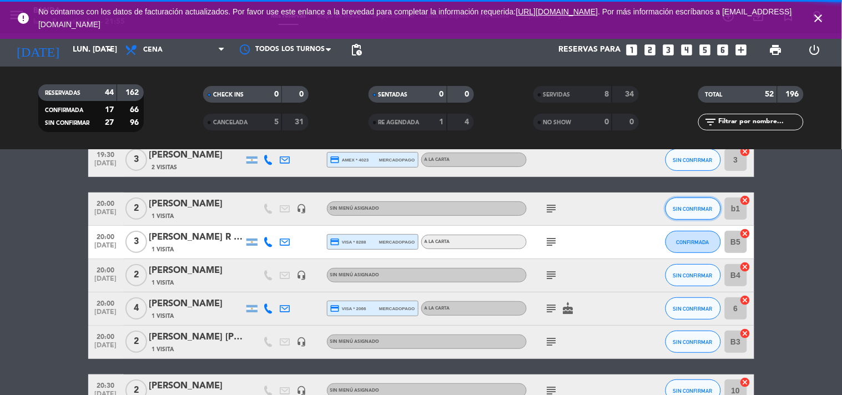
click at [688, 203] on button "SIN CONFIRMAR" at bounding box center [694, 209] width 56 height 22
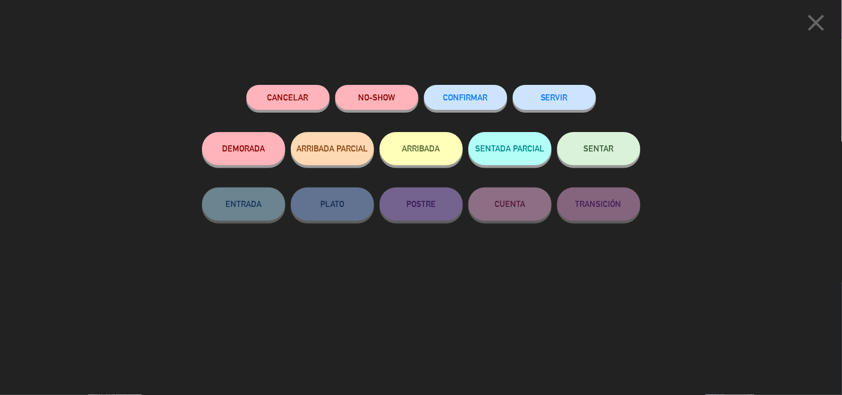
click at [578, 105] on button "SERVIR" at bounding box center [554, 97] width 83 height 25
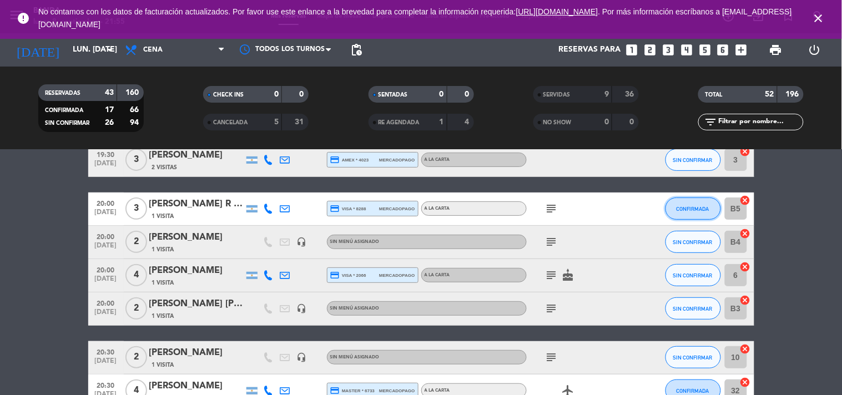
click at [680, 213] on button "CONFIRMADA" at bounding box center [694, 209] width 56 height 22
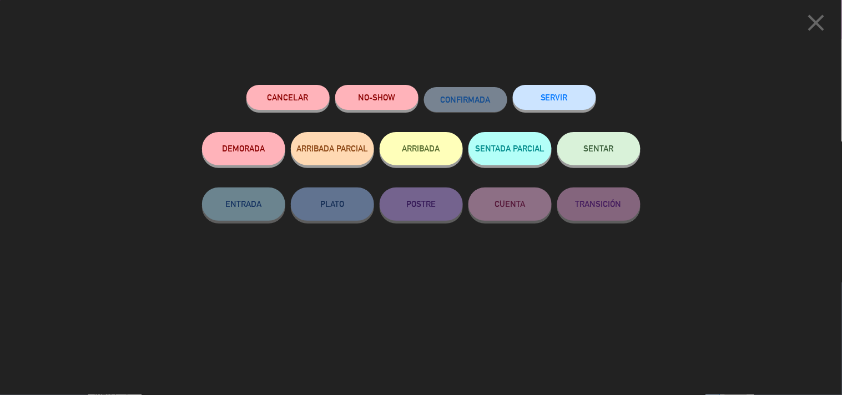
click at [551, 107] on button "SERVIR" at bounding box center [554, 97] width 83 height 25
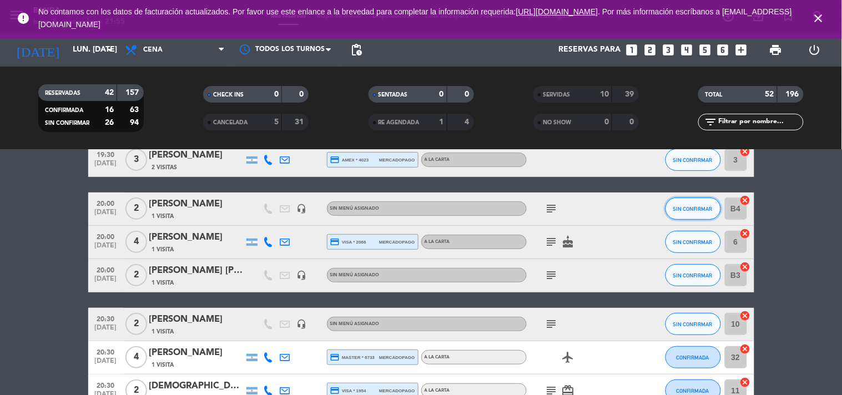
click at [690, 208] on span "SIN CONFIRMAR" at bounding box center [692, 209] width 39 height 6
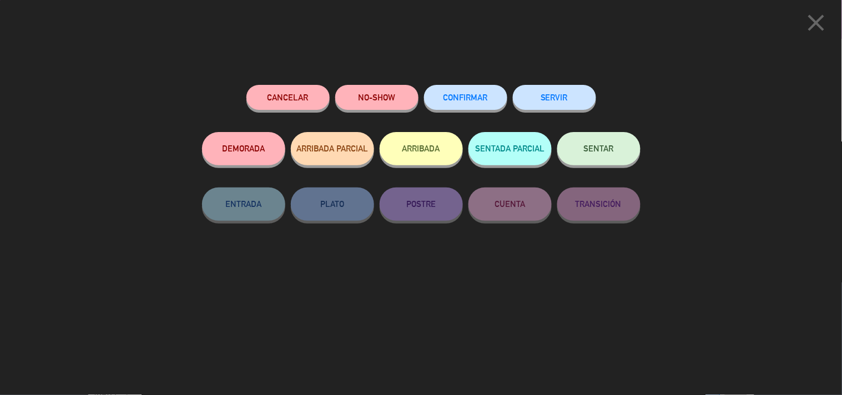
click at [575, 101] on button "SERVIR" at bounding box center [554, 97] width 83 height 25
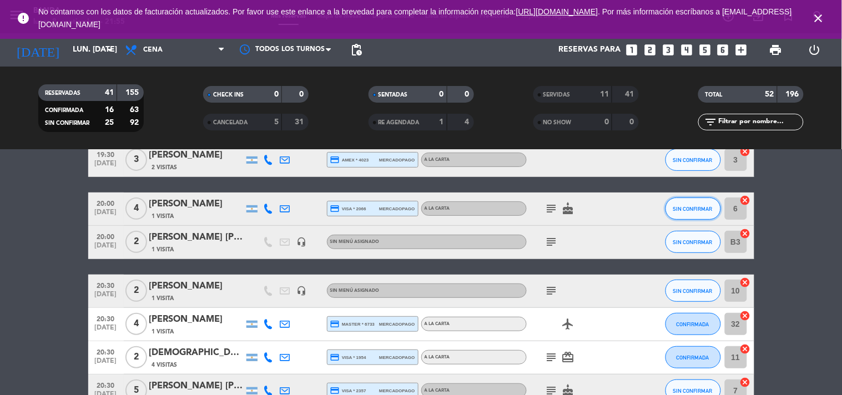
click at [695, 203] on button "SIN CONFIRMAR" at bounding box center [694, 209] width 56 height 22
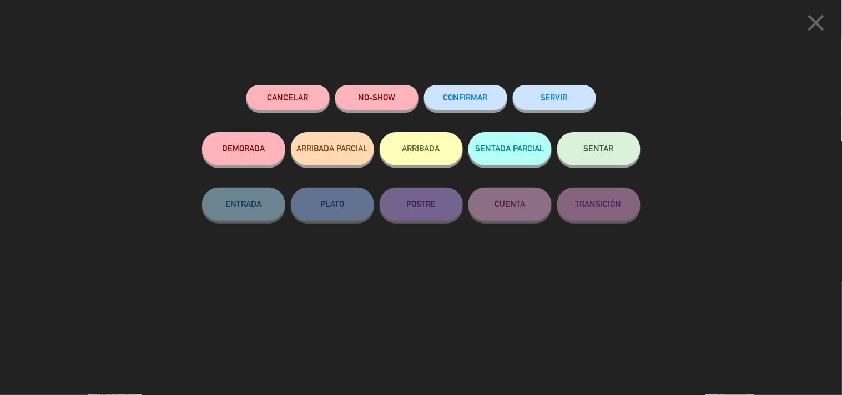
click at [567, 92] on button "SERVIR" at bounding box center [554, 97] width 83 height 25
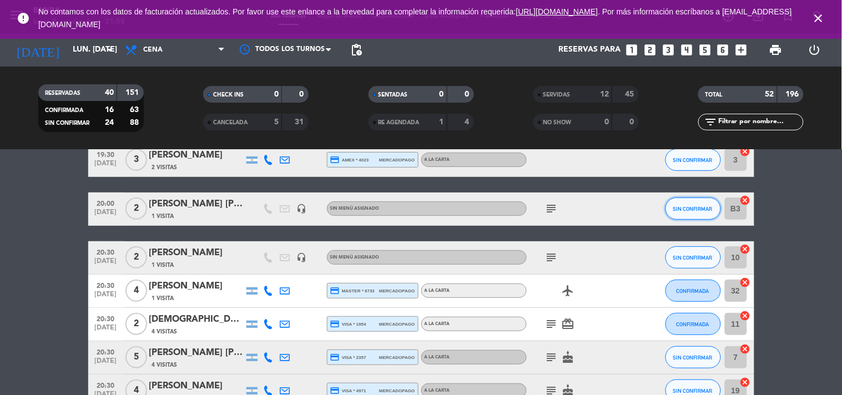
click at [692, 208] on span "SIN CONFIRMAR" at bounding box center [692, 209] width 39 height 6
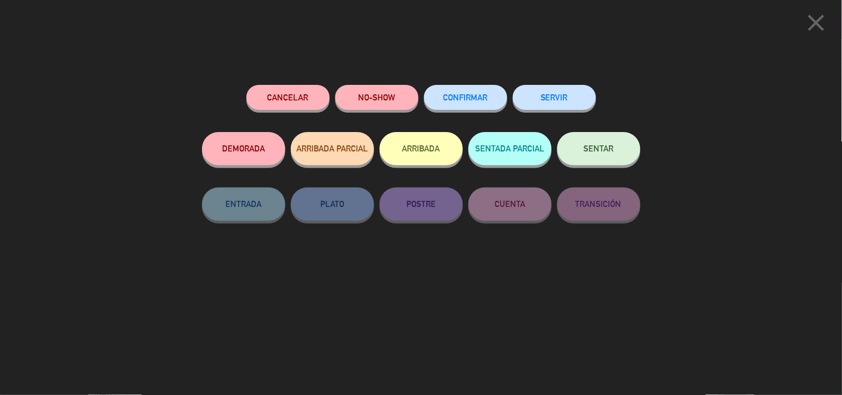
click at [578, 98] on button "SERVIR" at bounding box center [554, 97] width 83 height 25
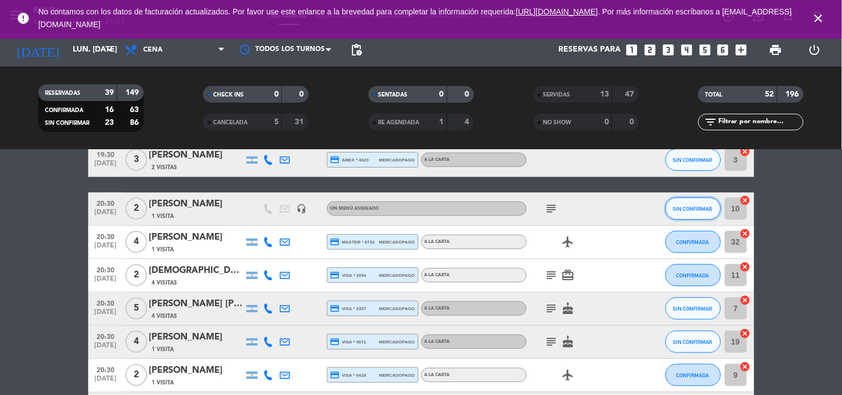
click at [696, 207] on span "SIN CONFIRMAR" at bounding box center [692, 209] width 39 height 6
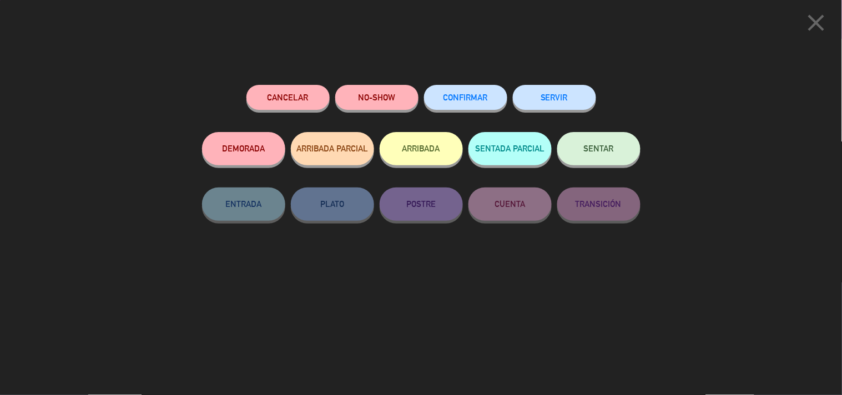
click at [574, 102] on button "SERVIR" at bounding box center [554, 97] width 83 height 25
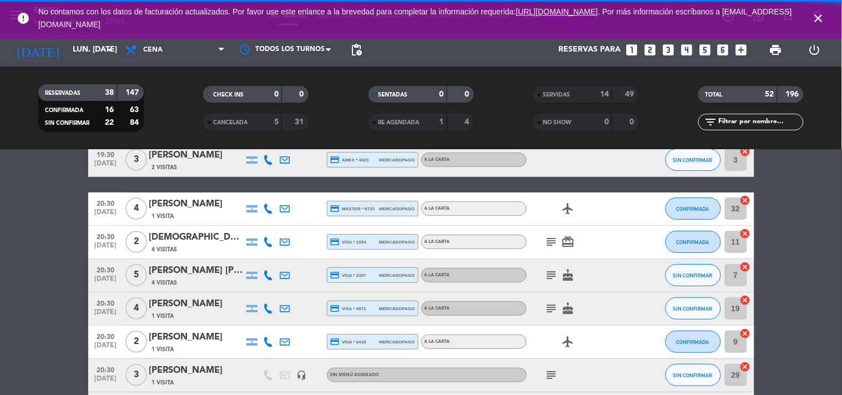
click at [822, 19] on icon "close" at bounding box center [818, 18] width 13 height 13
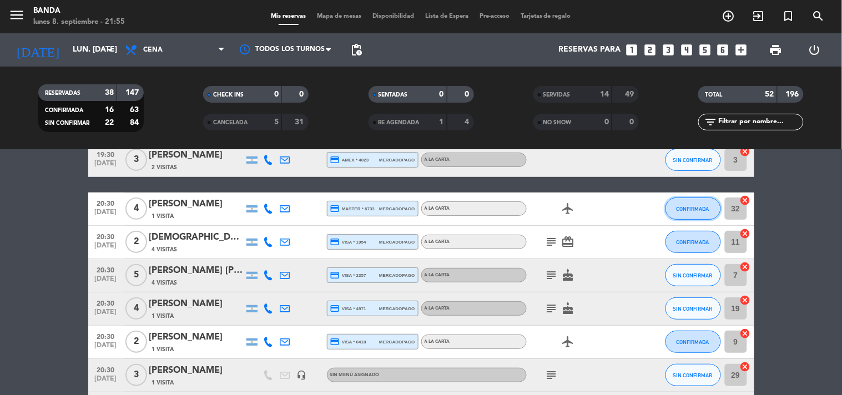
click at [686, 209] on span "CONFIRMADA" at bounding box center [693, 209] width 33 height 6
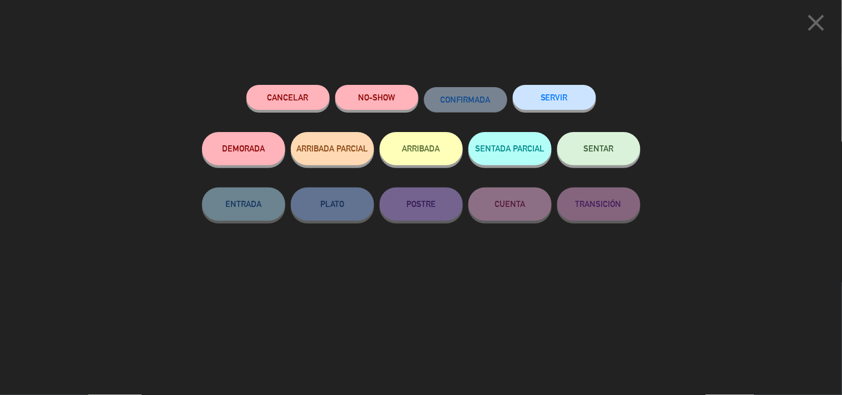
click at [555, 101] on button "SERVIR" at bounding box center [554, 97] width 83 height 25
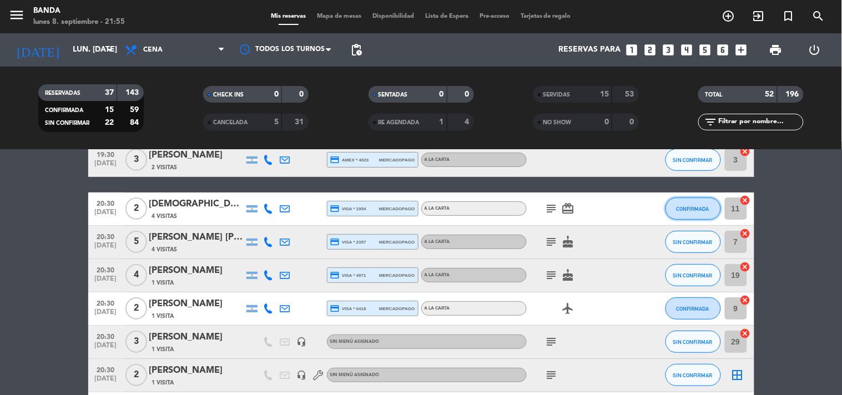
click at [695, 208] on span "CONFIRMADA" at bounding box center [693, 209] width 33 height 6
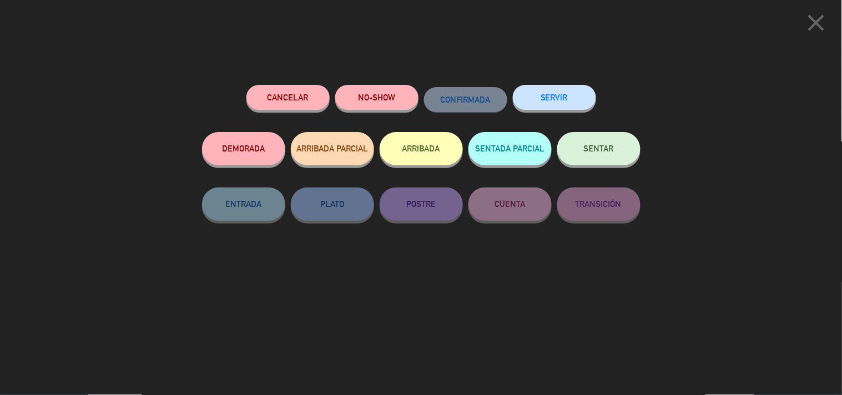
click at [584, 99] on button "SERVIR" at bounding box center [554, 97] width 83 height 25
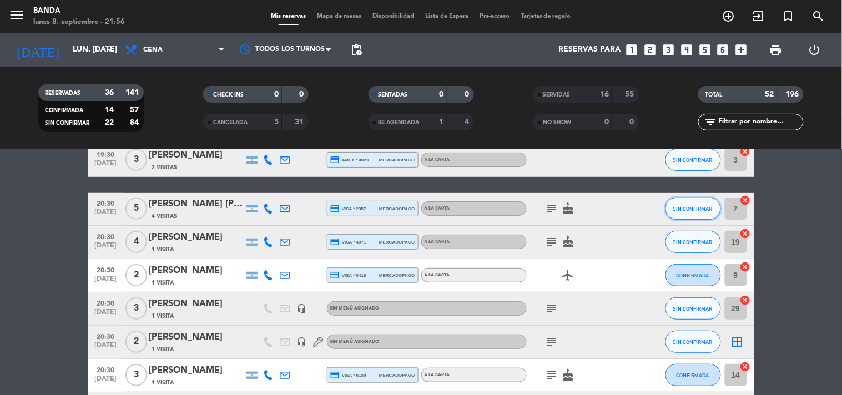
click at [684, 206] on span "SIN CONFIRMAR" at bounding box center [692, 209] width 39 height 6
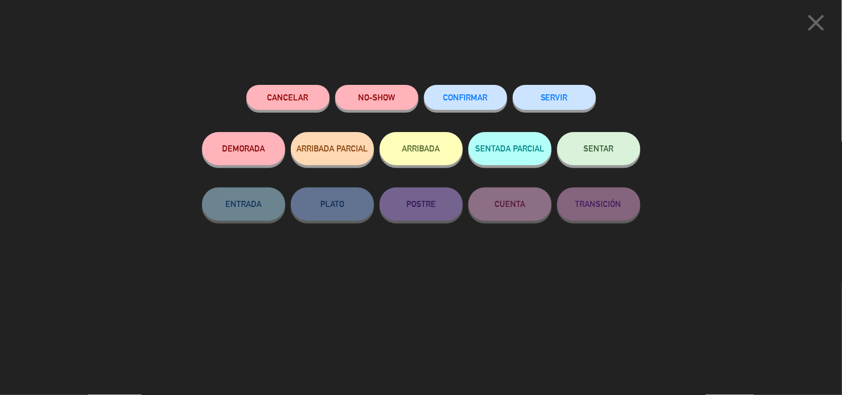
click at [561, 102] on button "SERVIR" at bounding box center [554, 97] width 83 height 25
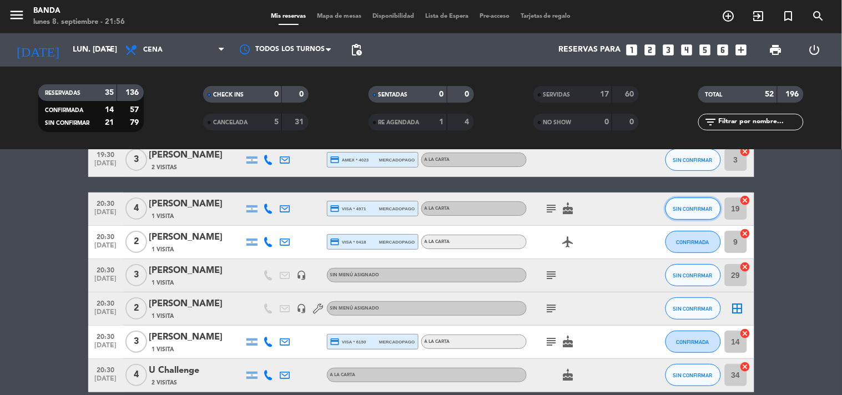
click at [685, 208] on span "SIN CONFIRMAR" at bounding box center [692, 209] width 39 height 6
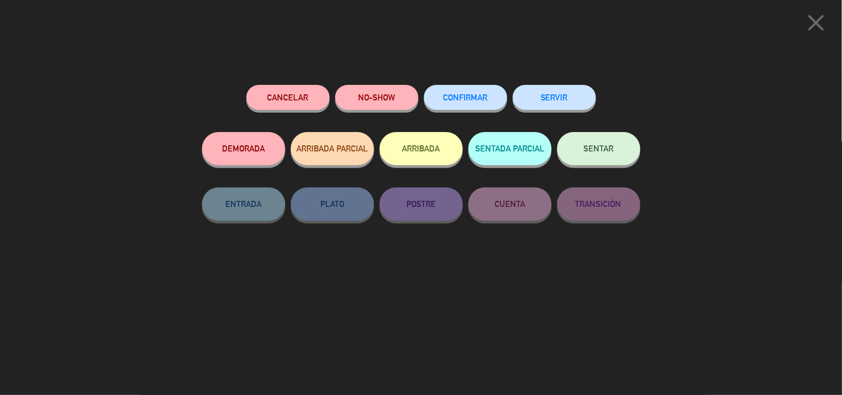
click at [567, 91] on button "SERVIR" at bounding box center [554, 97] width 83 height 25
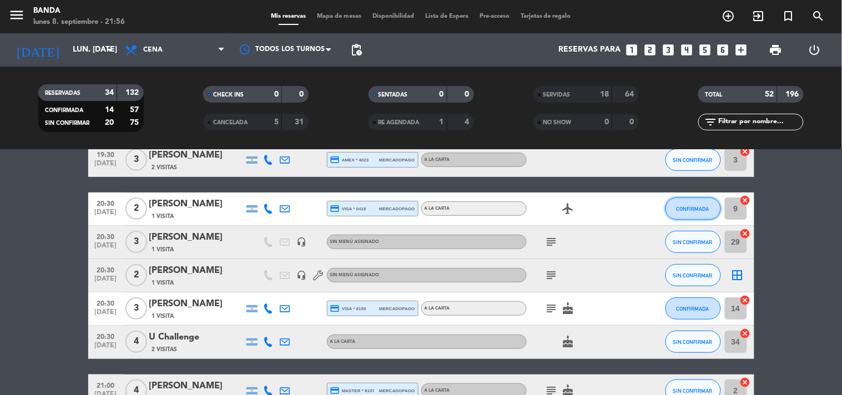
click at [687, 208] on span "CONFIRMADA" at bounding box center [693, 209] width 33 height 6
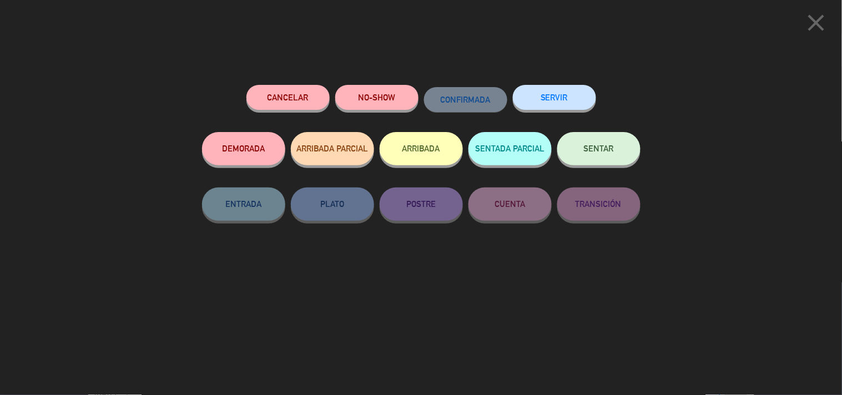
click at [552, 91] on button "SERVIR" at bounding box center [554, 97] width 83 height 25
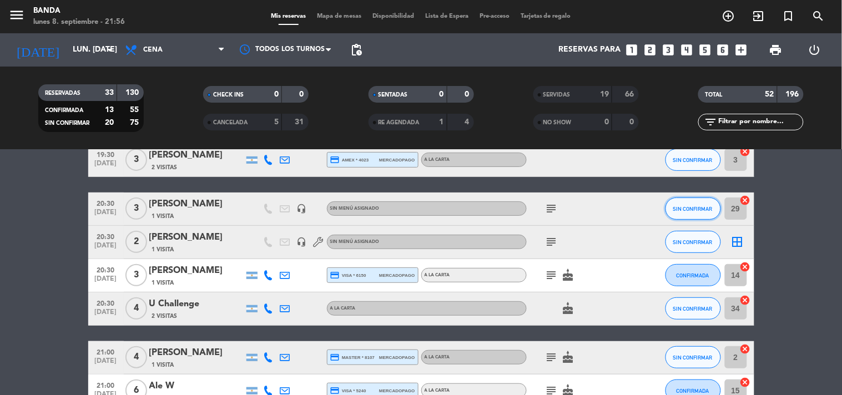
click at [689, 206] on span "SIN CONFIRMAR" at bounding box center [692, 209] width 39 height 6
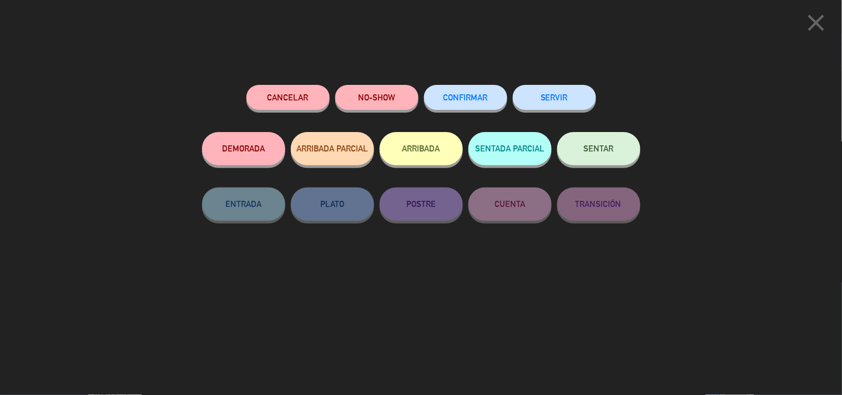
click at [564, 103] on button "SERVIR" at bounding box center [554, 97] width 83 height 25
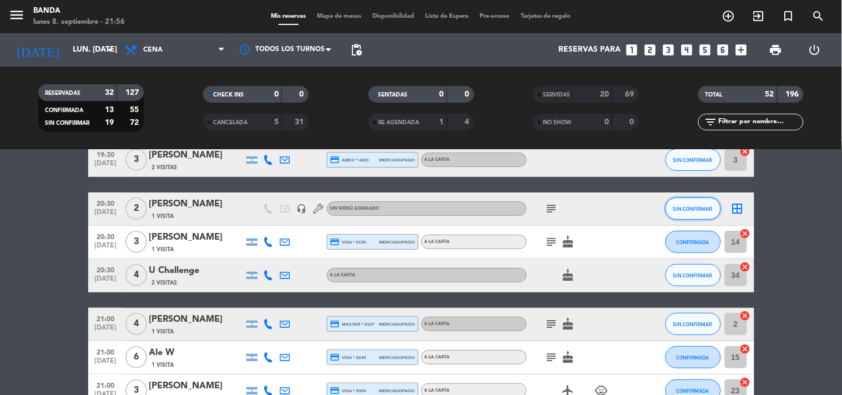
click at [682, 206] on span "SIN CONFIRMAR" at bounding box center [692, 209] width 39 height 6
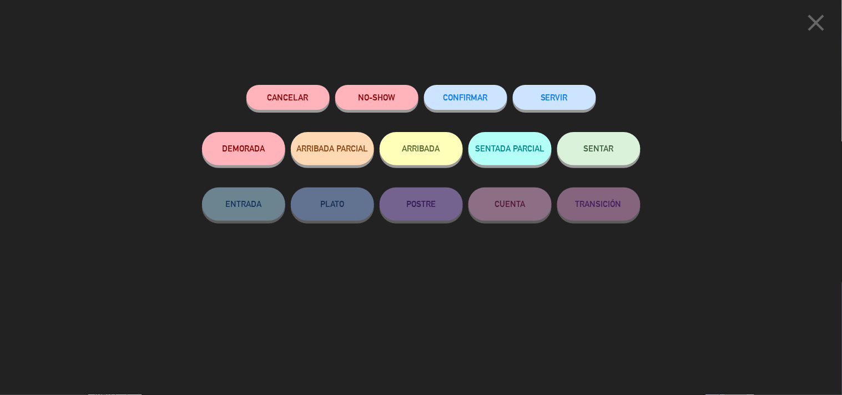
click at [564, 86] on div "SERVIR" at bounding box center [554, 108] width 83 height 47
click at [564, 95] on button "SERVIR" at bounding box center [554, 97] width 83 height 25
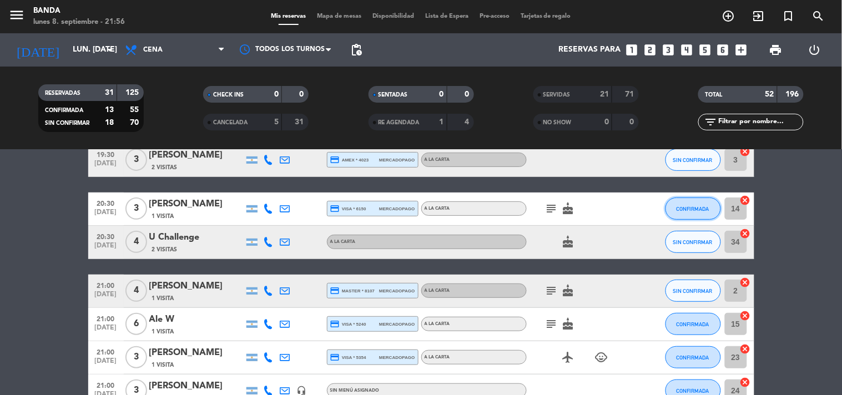
click at [681, 204] on button "CONFIRMADA" at bounding box center [694, 209] width 56 height 22
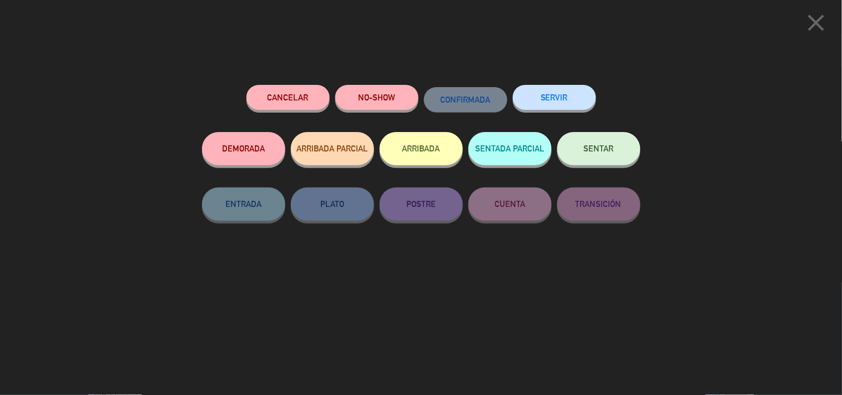
click at [575, 104] on button "SERVIR" at bounding box center [554, 97] width 83 height 25
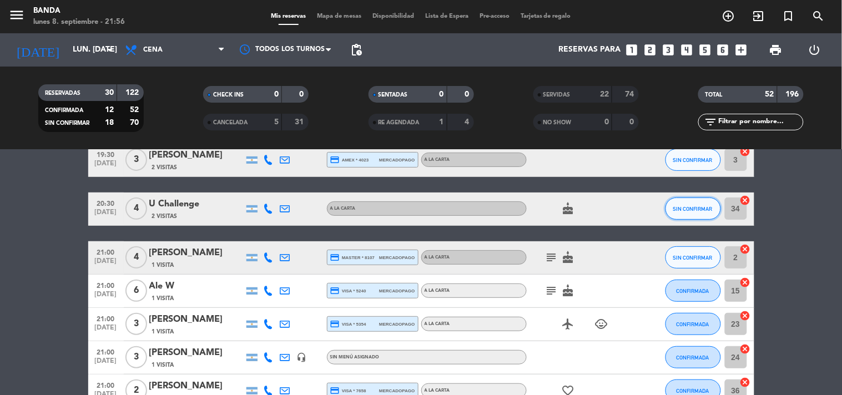
click at [685, 203] on button "SIN CONFIRMAR" at bounding box center [694, 209] width 56 height 22
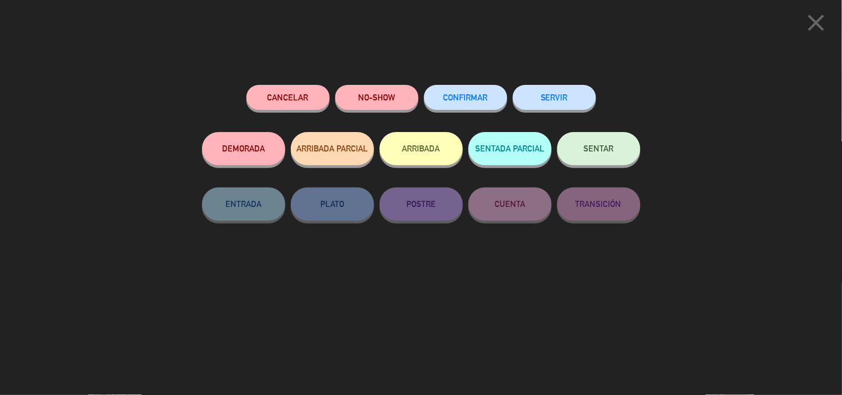
click at [553, 89] on button "SERVIR" at bounding box center [554, 97] width 83 height 25
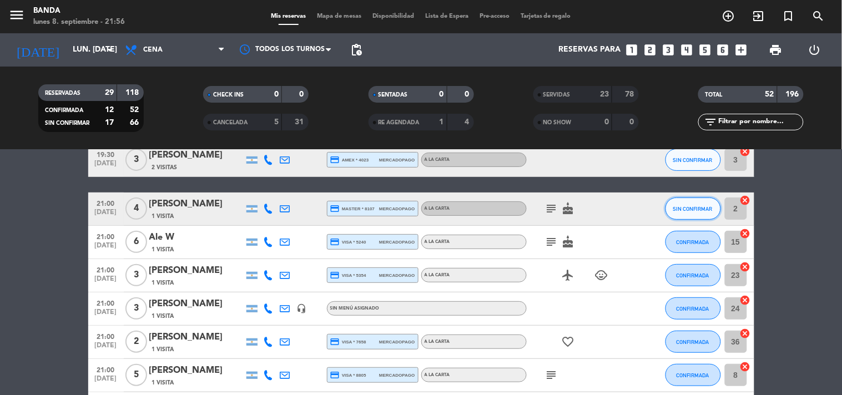
click at [681, 208] on span "SIN CONFIRMAR" at bounding box center [692, 209] width 39 height 6
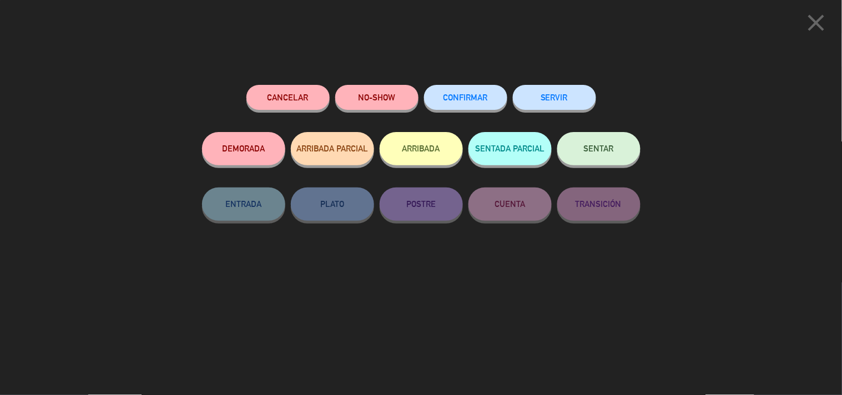
click at [584, 102] on button "SERVIR" at bounding box center [554, 97] width 83 height 25
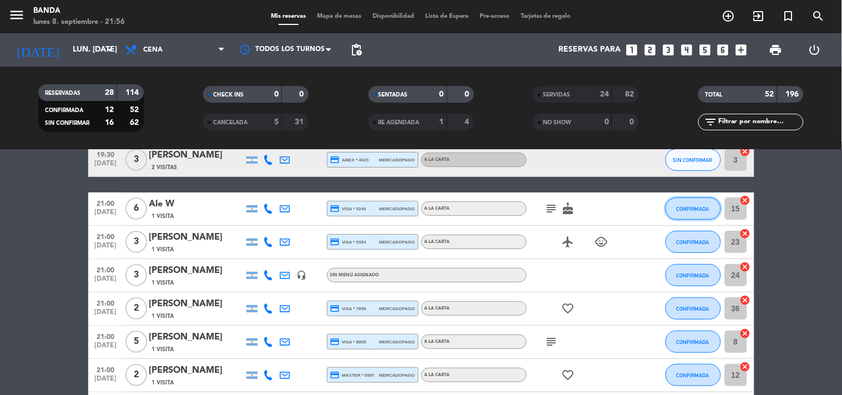
click at [679, 213] on button "CONFIRMADA" at bounding box center [694, 209] width 56 height 22
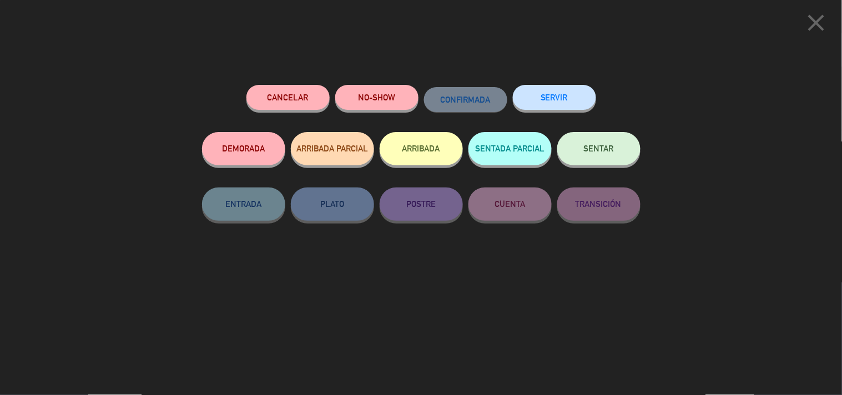
click at [566, 89] on button "SERVIR" at bounding box center [554, 97] width 83 height 25
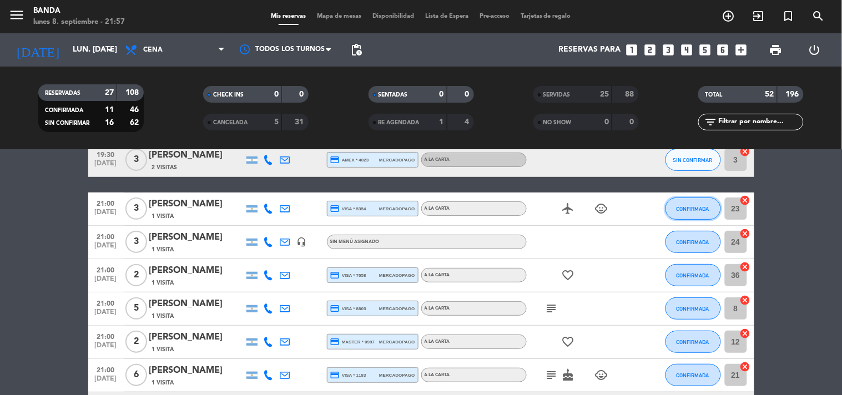
click at [697, 210] on span "CONFIRMADA" at bounding box center [693, 209] width 33 height 6
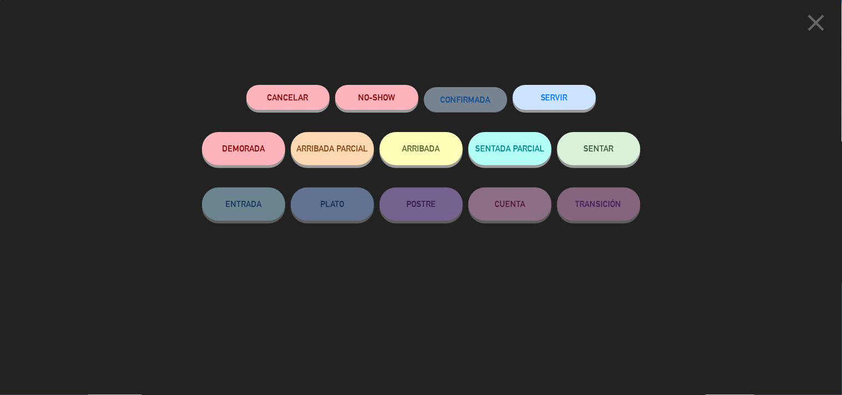
click at [564, 91] on button "SERVIR" at bounding box center [554, 97] width 83 height 25
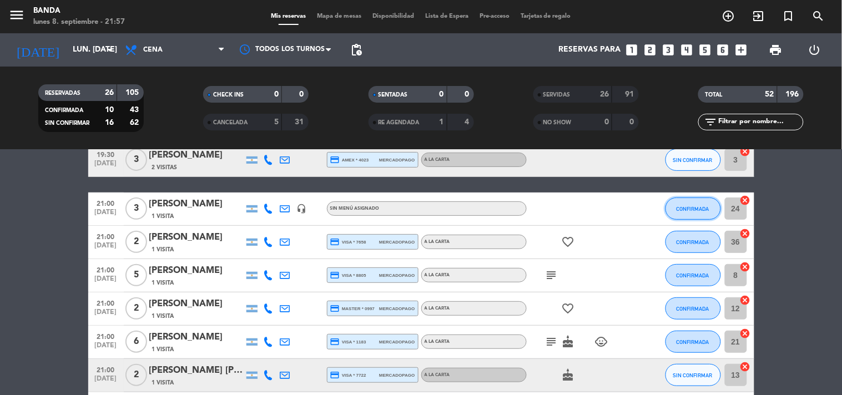
click at [707, 203] on button "CONFIRMADA" at bounding box center [694, 209] width 56 height 22
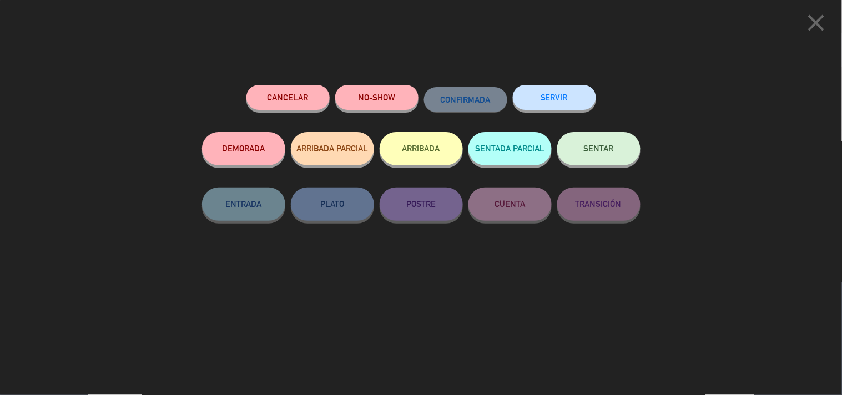
click at [556, 93] on button "SERVIR" at bounding box center [554, 97] width 83 height 25
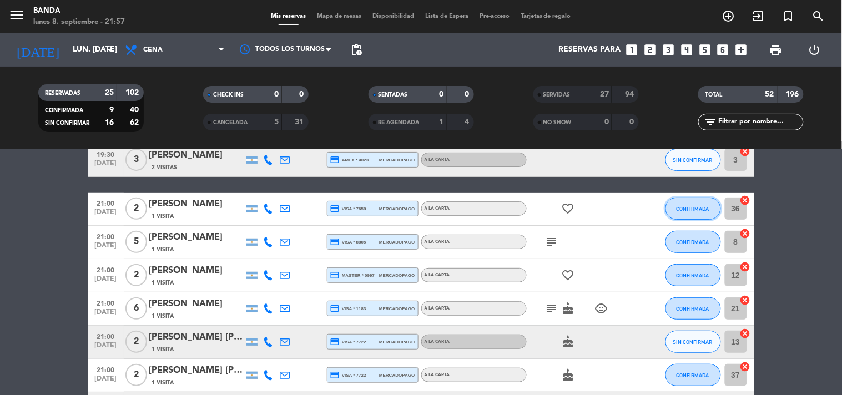
click at [689, 203] on button "CONFIRMADA" at bounding box center [694, 209] width 56 height 22
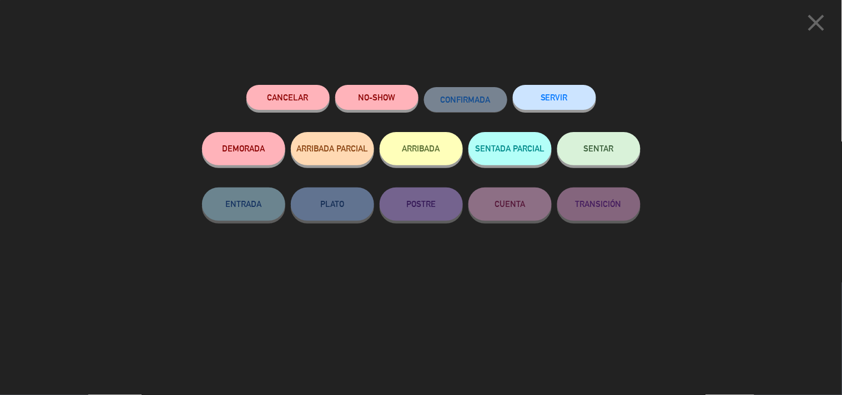
click at [582, 94] on button "SERVIR" at bounding box center [554, 97] width 83 height 25
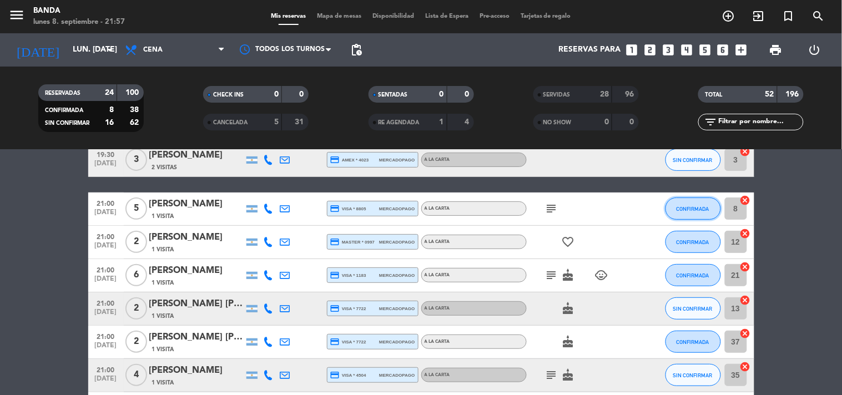
click at [684, 211] on span "CONFIRMADA" at bounding box center [693, 209] width 33 height 6
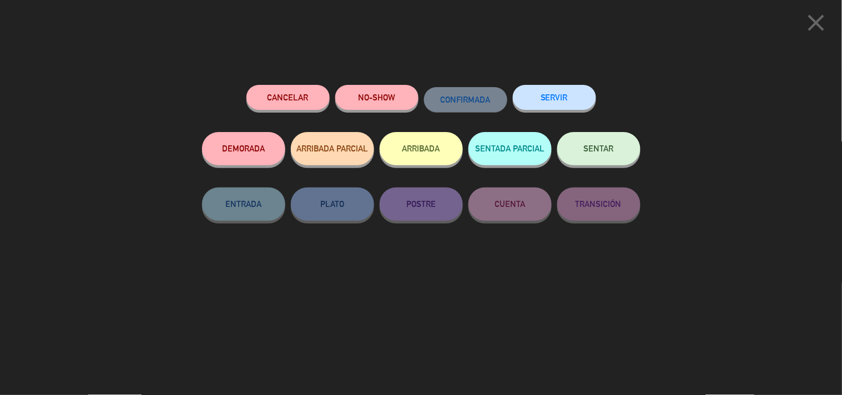
click at [580, 99] on button "SERVIR" at bounding box center [554, 97] width 83 height 25
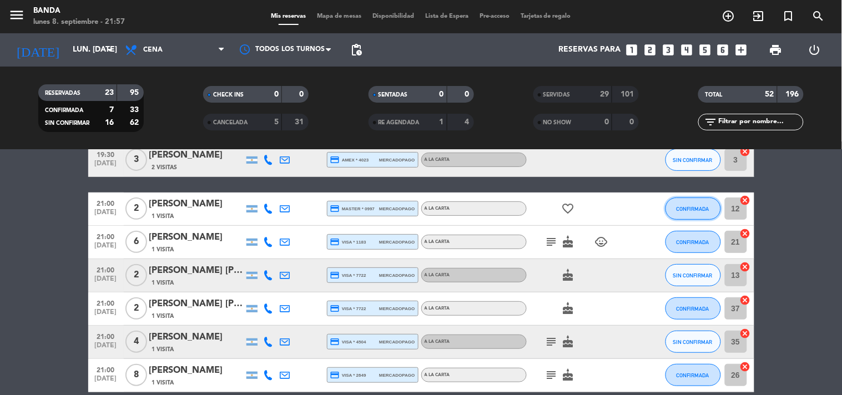
click at [687, 206] on span "CONFIRMADA" at bounding box center [693, 209] width 33 height 6
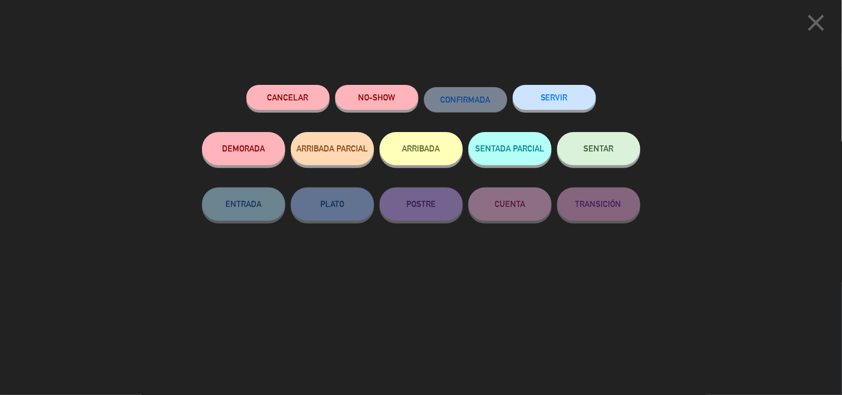
click at [581, 105] on button "SERVIR" at bounding box center [554, 97] width 83 height 25
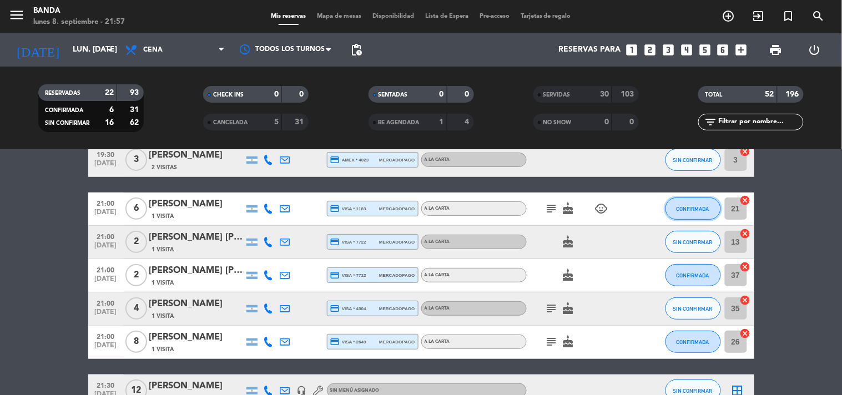
click at [688, 202] on button "CONFIRMADA" at bounding box center [694, 209] width 56 height 22
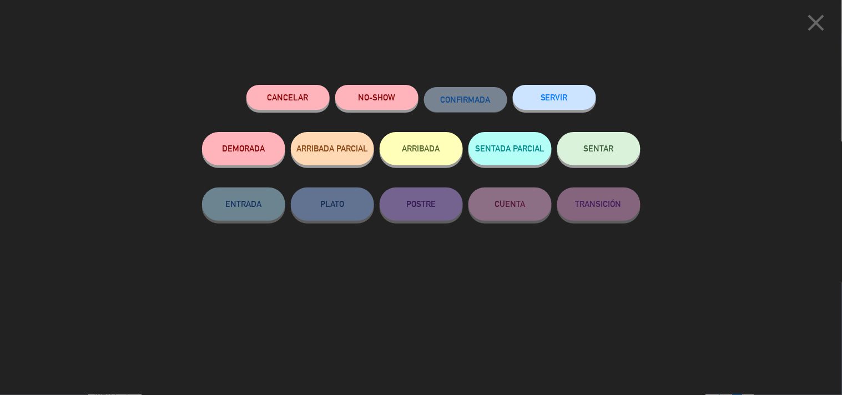
click at [570, 107] on button "SERVIR" at bounding box center [554, 97] width 83 height 25
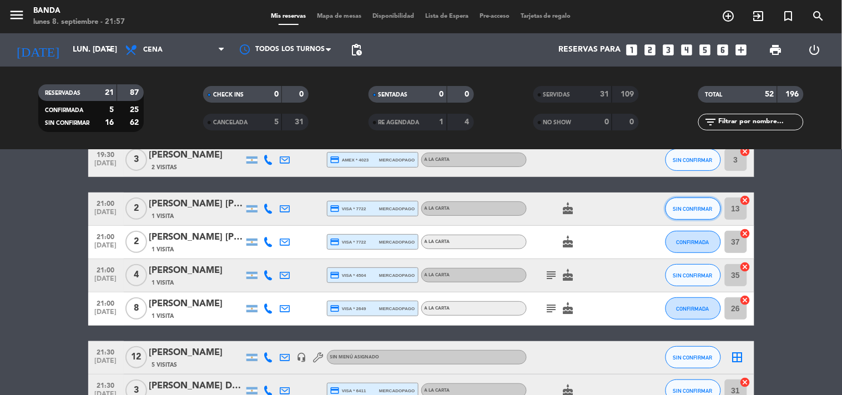
click at [698, 202] on button "SIN CONFIRMAR" at bounding box center [694, 209] width 56 height 22
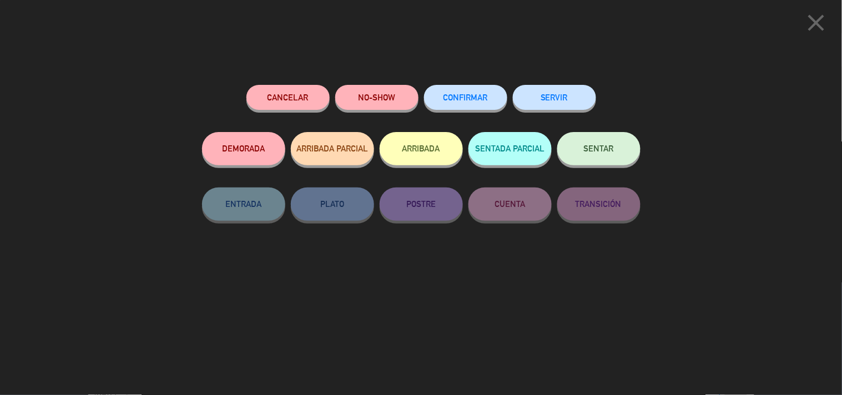
click at [576, 93] on button "SERVIR" at bounding box center [554, 97] width 83 height 25
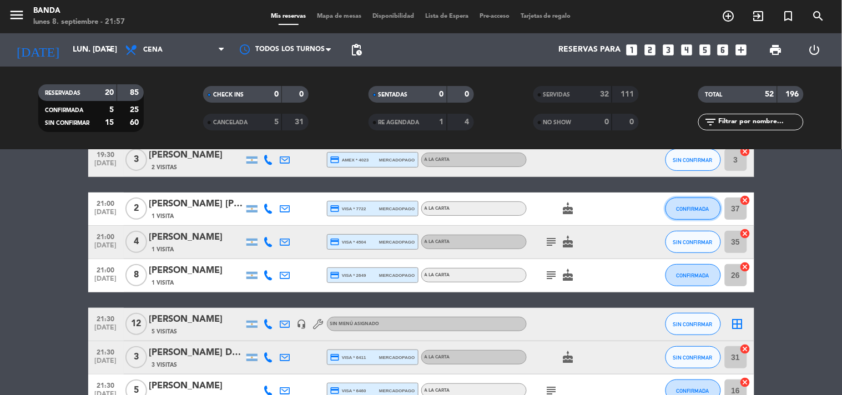
click at [689, 213] on button "CONFIRMADA" at bounding box center [694, 209] width 56 height 22
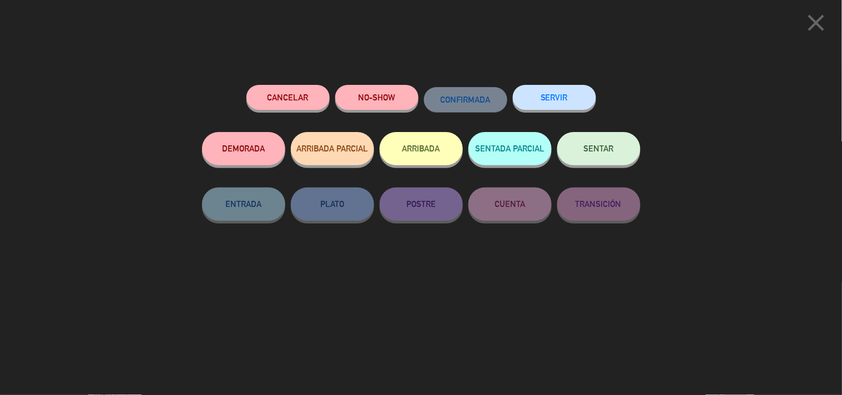
click at [573, 102] on button "SERVIR" at bounding box center [554, 97] width 83 height 25
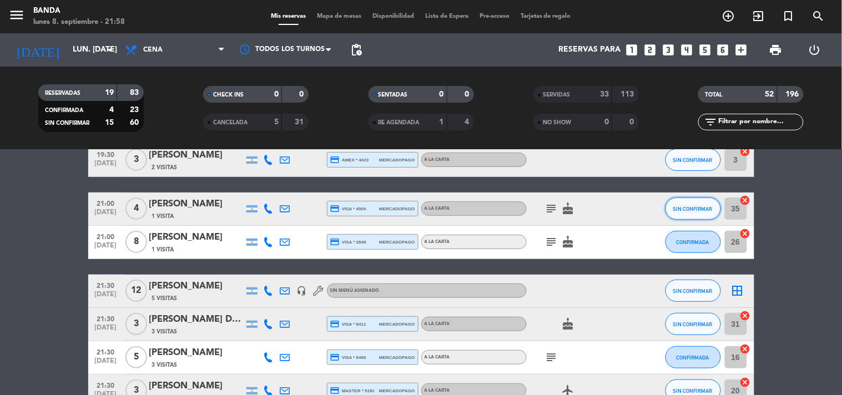
click at [681, 208] on span "SIN CONFIRMAR" at bounding box center [692, 209] width 39 height 6
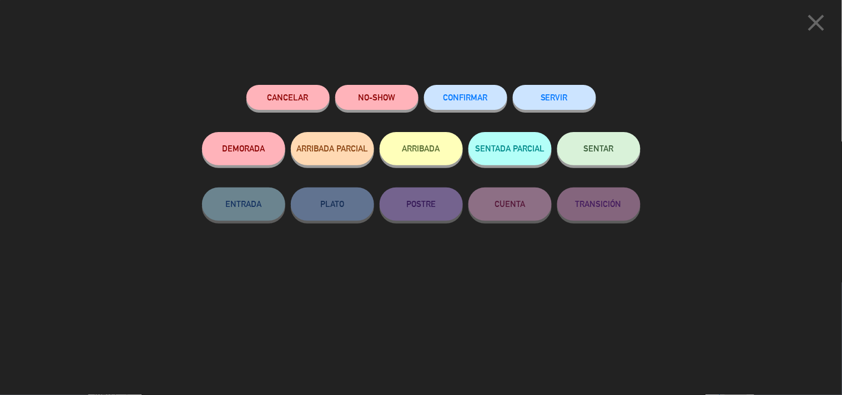
click at [567, 96] on button "SERVIR" at bounding box center [554, 97] width 83 height 25
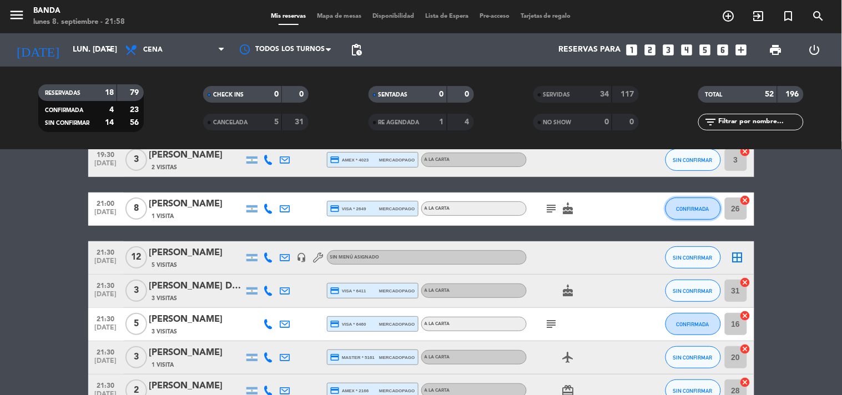
click at [686, 209] on span "CONFIRMADA" at bounding box center [693, 209] width 33 height 6
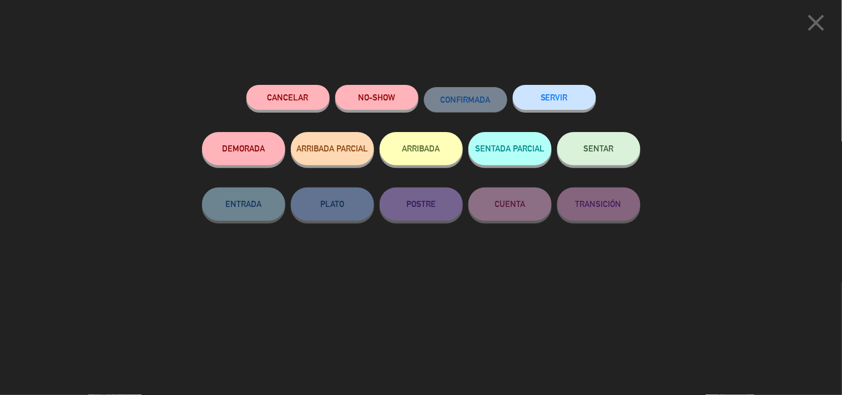
click at [575, 99] on button "SERVIR" at bounding box center [554, 97] width 83 height 25
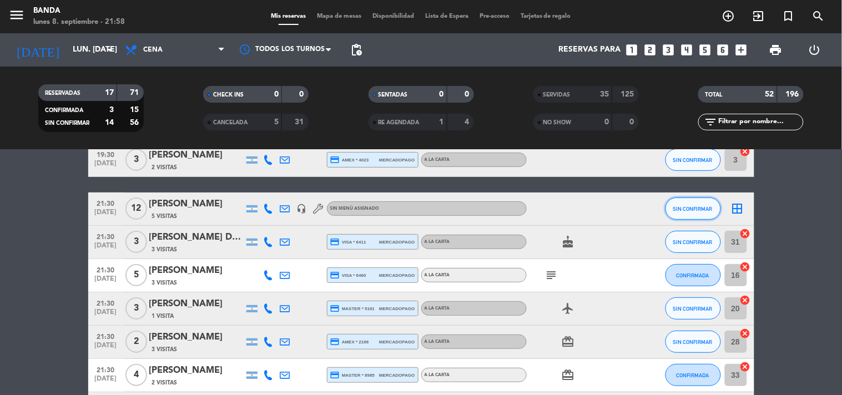
click at [683, 211] on span "SIN CONFIRMAR" at bounding box center [692, 209] width 39 height 6
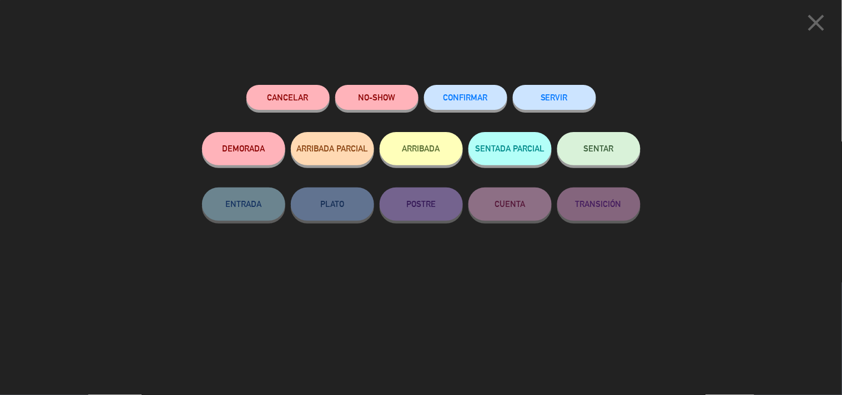
click at [570, 106] on button "SERVIR" at bounding box center [554, 97] width 83 height 25
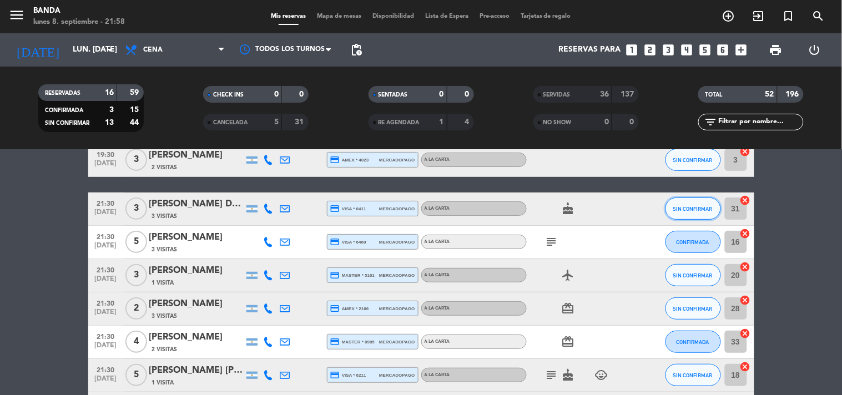
click at [690, 201] on button "SIN CONFIRMAR" at bounding box center [694, 209] width 56 height 22
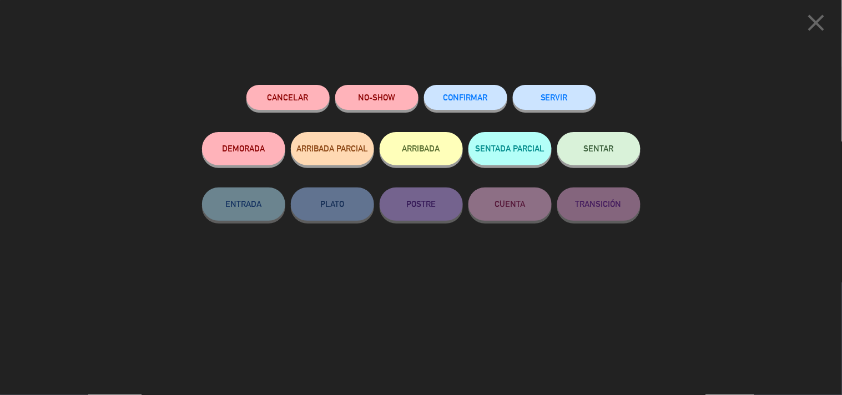
click at [579, 99] on button "SERVIR" at bounding box center [554, 97] width 83 height 25
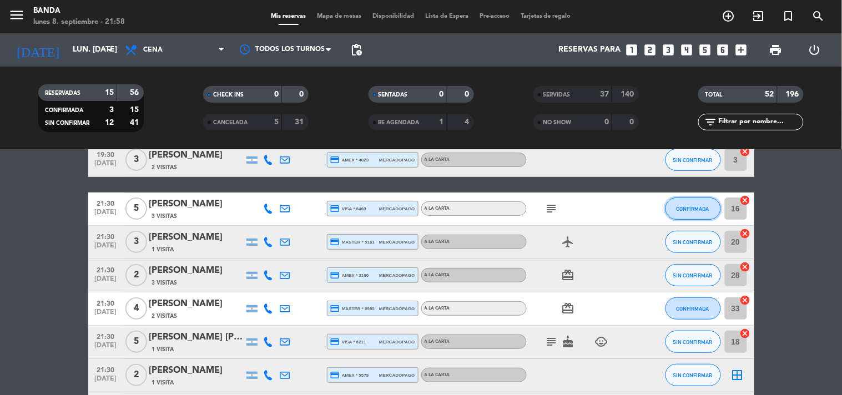
click at [693, 207] on span "CONFIRMADA" at bounding box center [693, 209] width 33 height 6
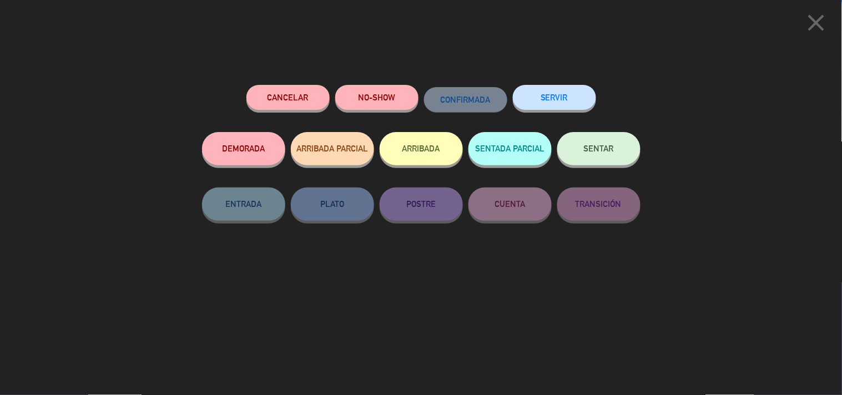
click at [567, 86] on div "SERVIR" at bounding box center [554, 108] width 83 height 47
click at [575, 97] on button "SERVIR" at bounding box center [554, 97] width 83 height 25
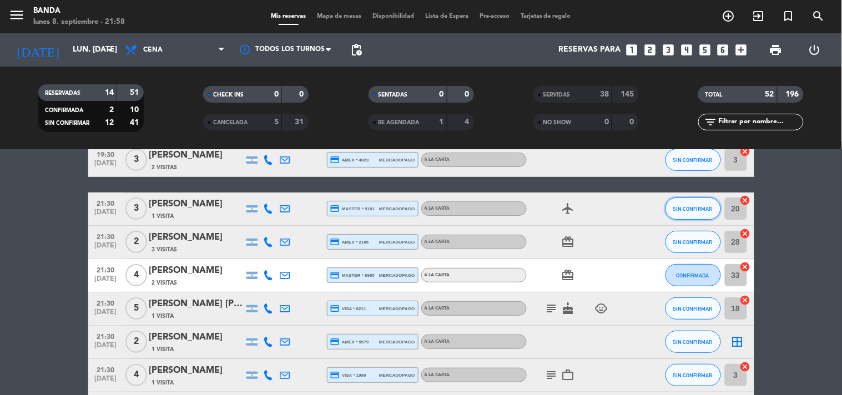
click at [701, 203] on button "SIN CONFIRMAR" at bounding box center [694, 209] width 56 height 22
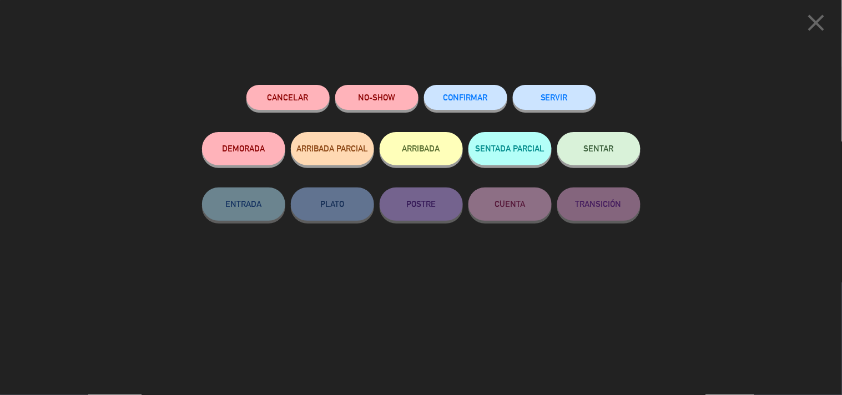
click at [575, 100] on button "SERVIR" at bounding box center [554, 97] width 83 height 25
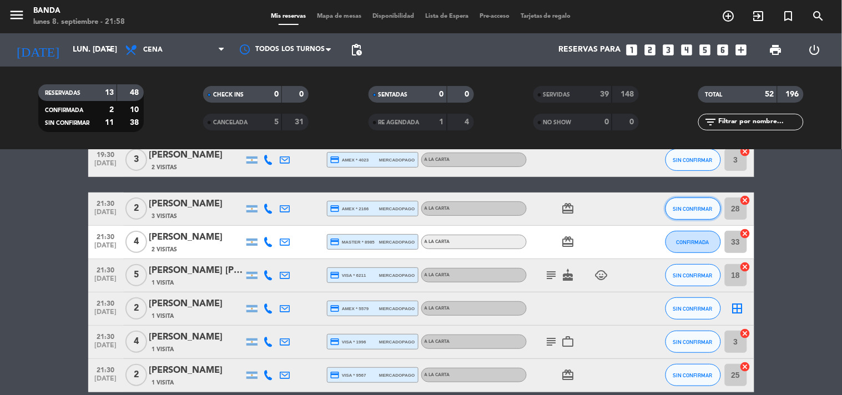
click at [683, 208] on span "SIN CONFIRMAR" at bounding box center [692, 209] width 39 height 6
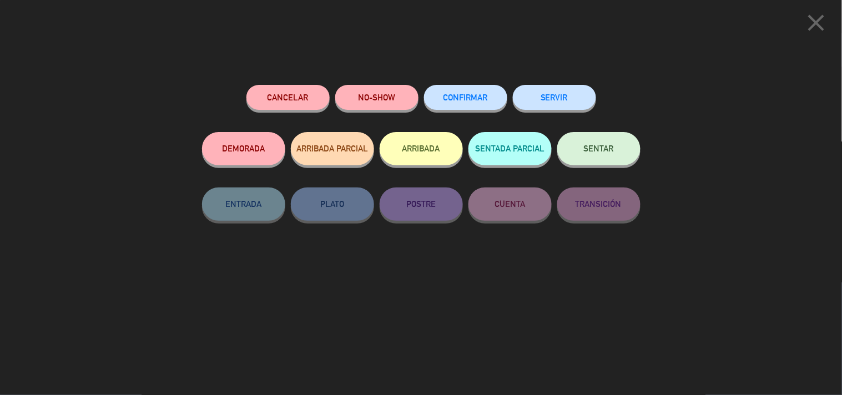
click at [567, 106] on button "SERVIR" at bounding box center [554, 97] width 83 height 25
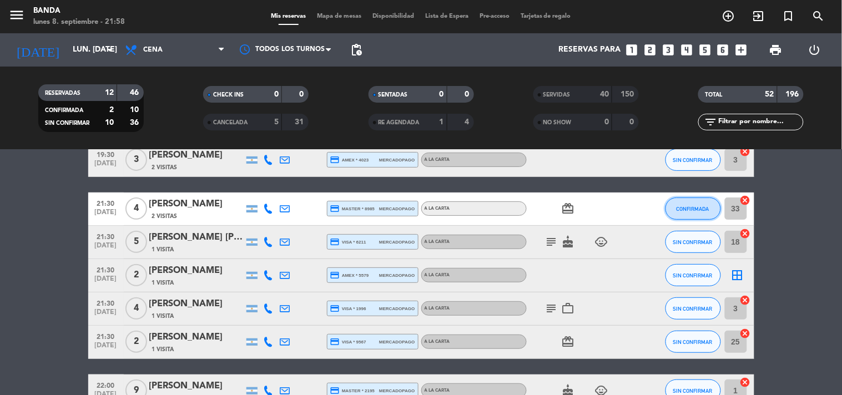
click at [691, 206] on span "CONFIRMADA" at bounding box center [693, 209] width 33 height 6
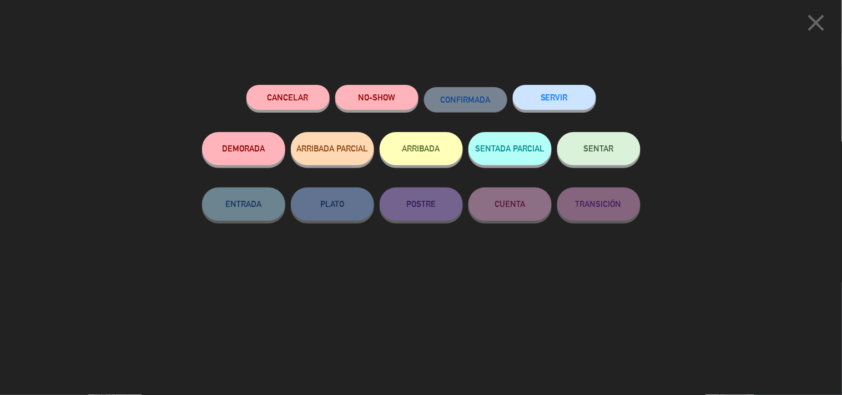
click at [570, 92] on button "SERVIR" at bounding box center [554, 97] width 83 height 25
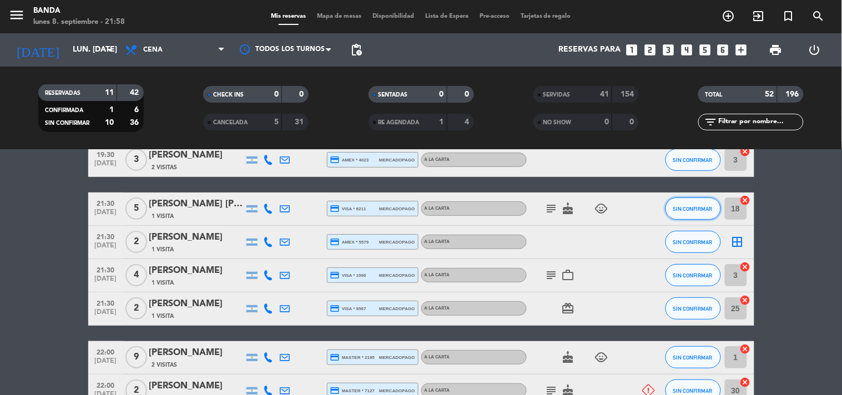
click at [693, 204] on button "SIN CONFIRMAR" at bounding box center [694, 209] width 56 height 22
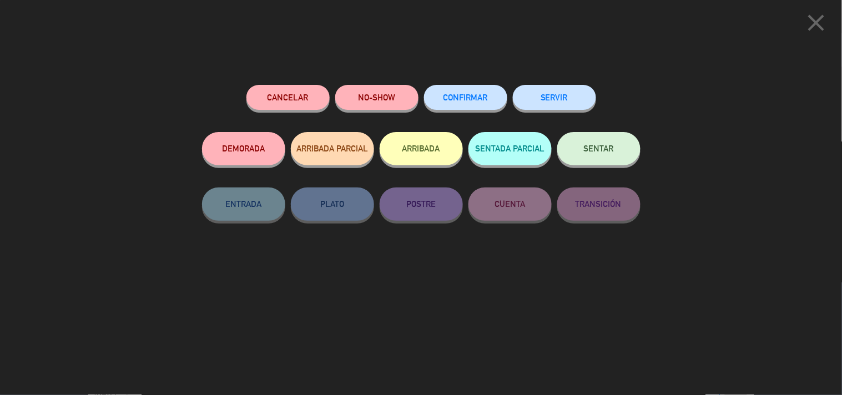
click at [581, 98] on button "SERVIR" at bounding box center [554, 97] width 83 height 25
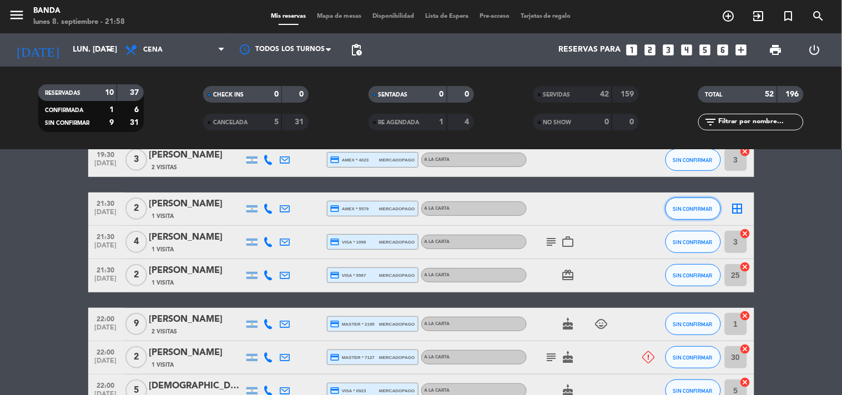
click at [667, 204] on button "SIN CONFIRMAR" at bounding box center [694, 209] width 56 height 22
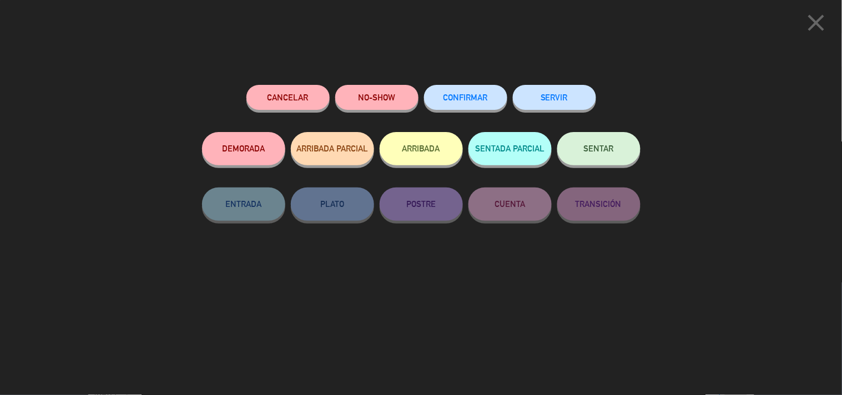
click at [567, 99] on button "SERVIR" at bounding box center [554, 97] width 83 height 25
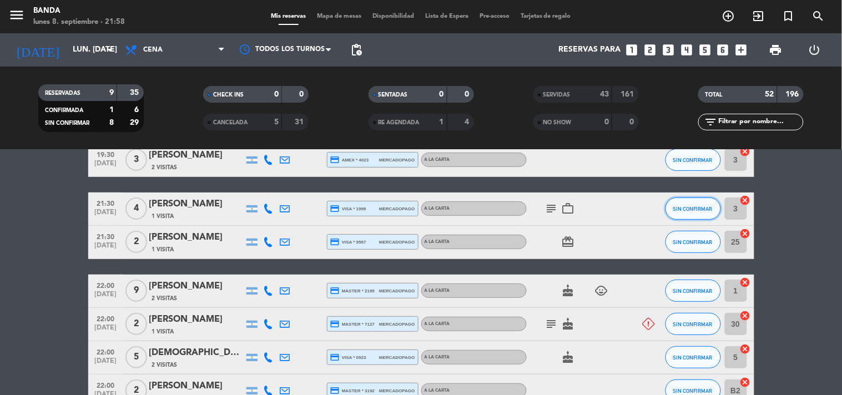
click at [695, 203] on button "SIN CONFIRMAR" at bounding box center [694, 209] width 56 height 22
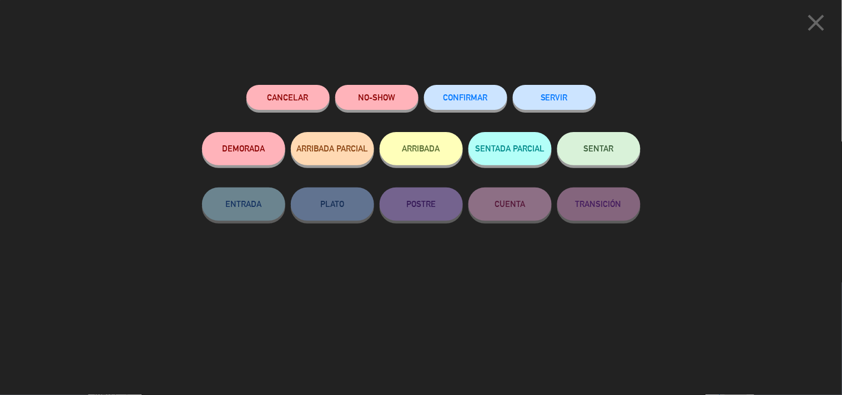
click at [578, 95] on button "SERVIR" at bounding box center [554, 97] width 83 height 25
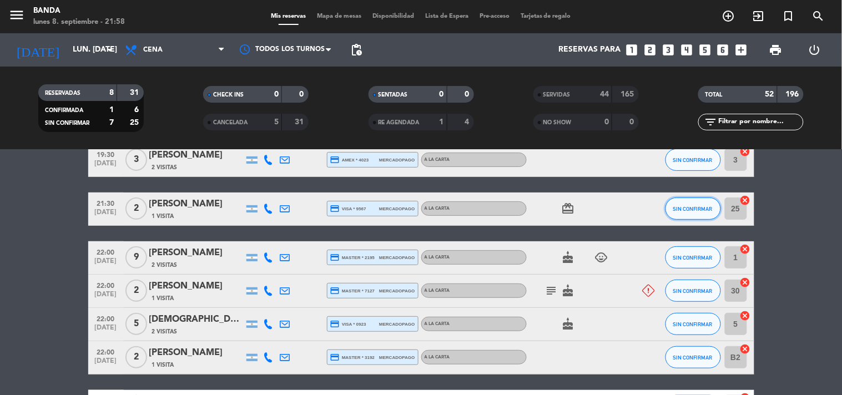
click at [687, 202] on button "SIN CONFIRMAR" at bounding box center [694, 209] width 56 height 22
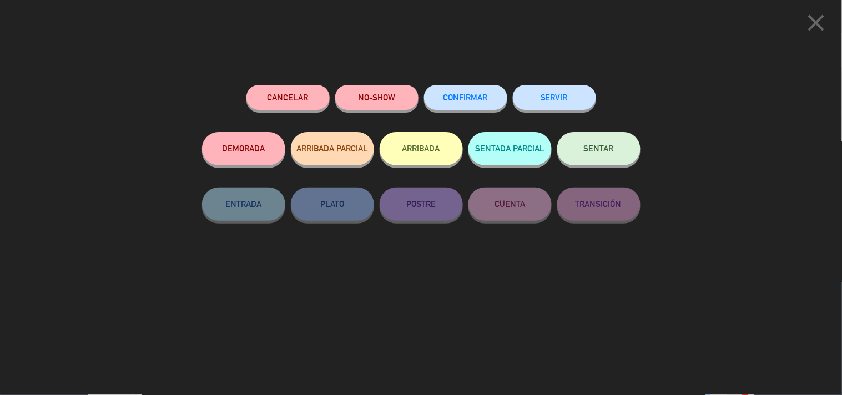
click at [572, 93] on button "SERVIR" at bounding box center [554, 97] width 83 height 25
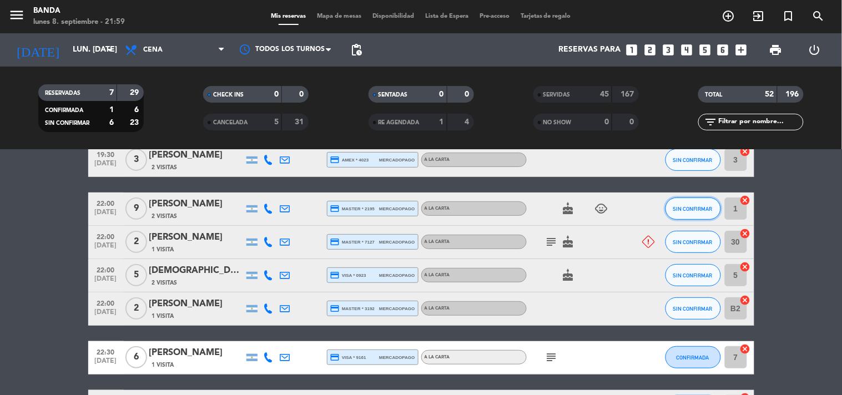
click at [696, 208] on span "SIN CONFIRMAR" at bounding box center [692, 209] width 39 height 6
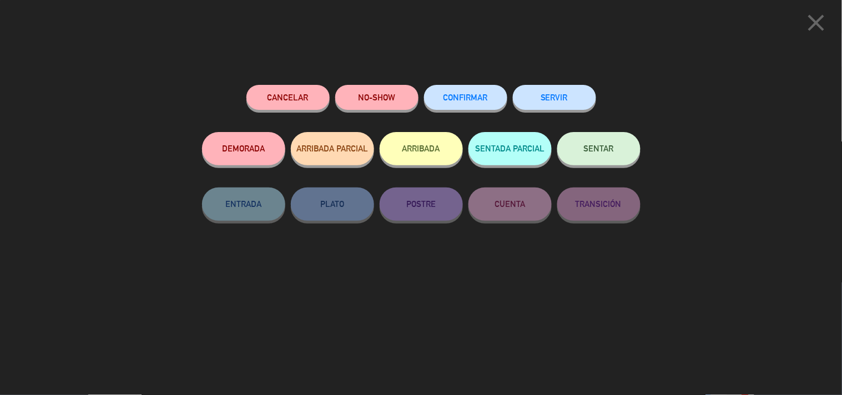
click at [557, 90] on button "SERVIR" at bounding box center [554, 97] width 83 height 25
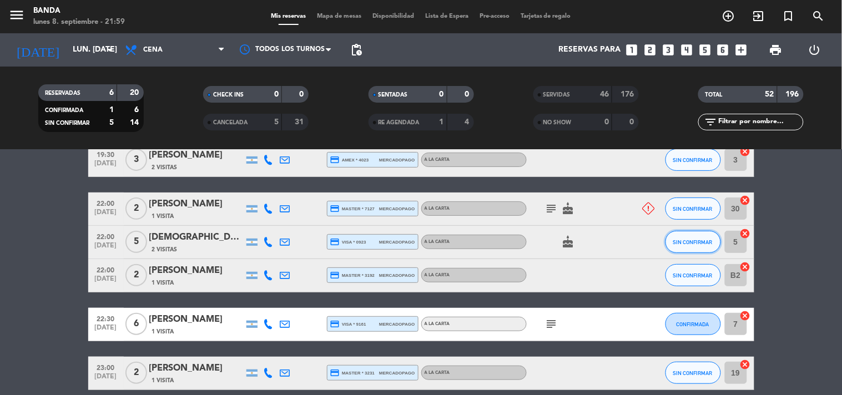
click at [686, 240] on span "SIN CONFIRMAR" at bounding box center [692, 242] width 39 height 6
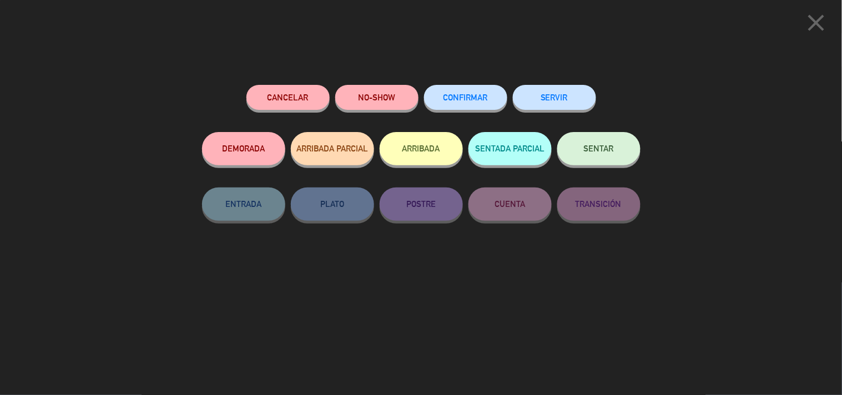
click at [580, 97] on button "SERVIR" at bounding box center [554, 97] width 83 height 25
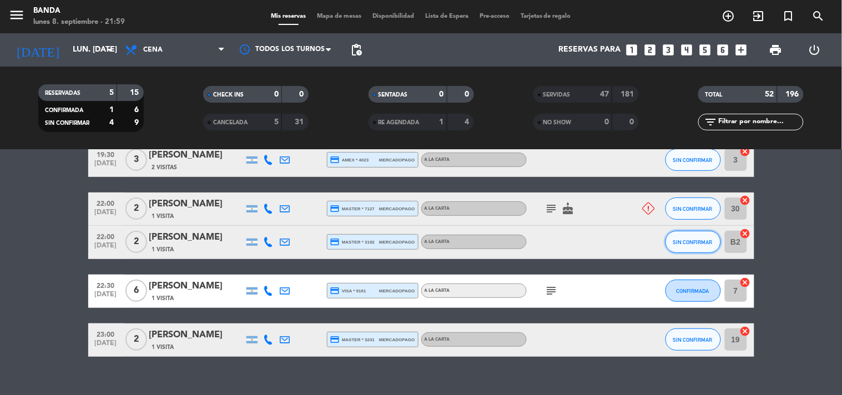
click at [688, 245] on button "SIN CONFIRMAR" at bounding box center [694, 242] width 56 height 22
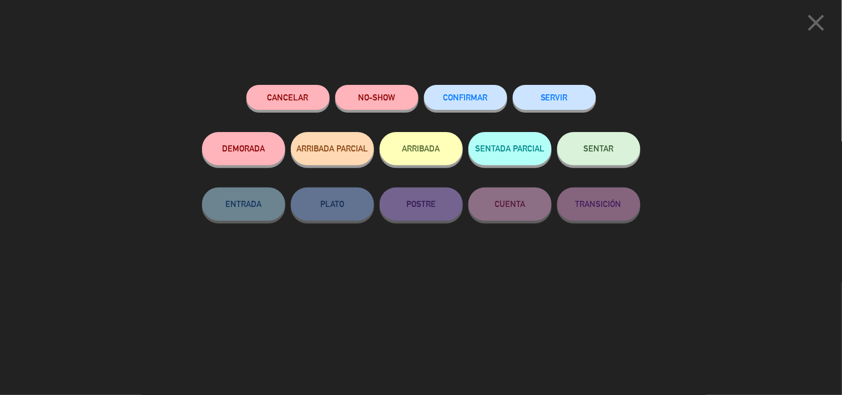
click at [570, 91] on button "SERVIR" at bounding box center [554, 97] width 83 height 25
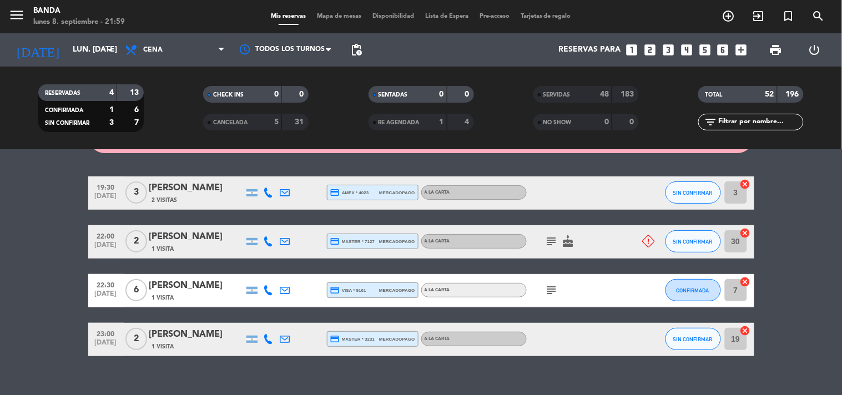
scroll to position [84, 0]
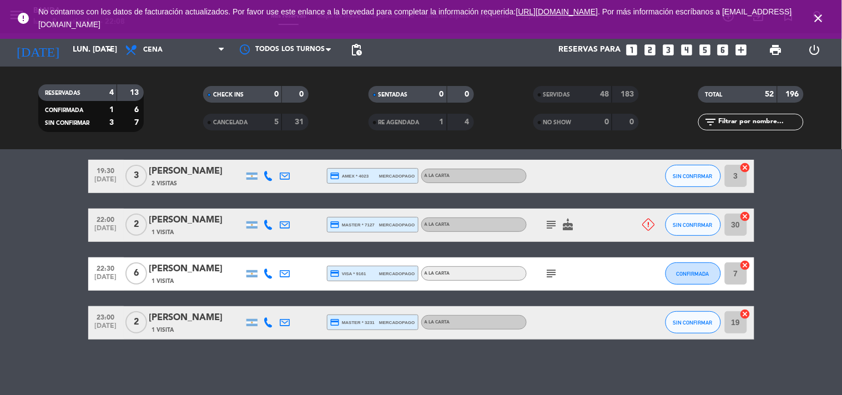
click at [814, 13] on icon "close" at bounding box center [818, 18] width 13 height 13
click at [666, 46] on icon "looks_3" at bounding box center [668, 50] width 14 height 14
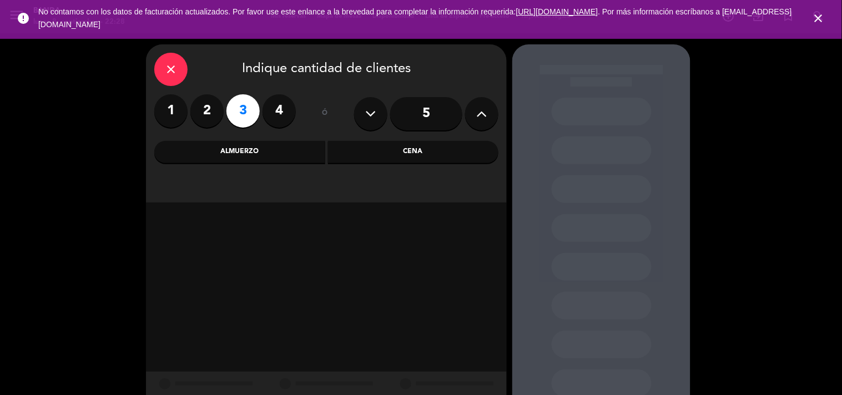
click at [400, 153] on div "Cena" at bounding box center [413, 152] width 171 height 22
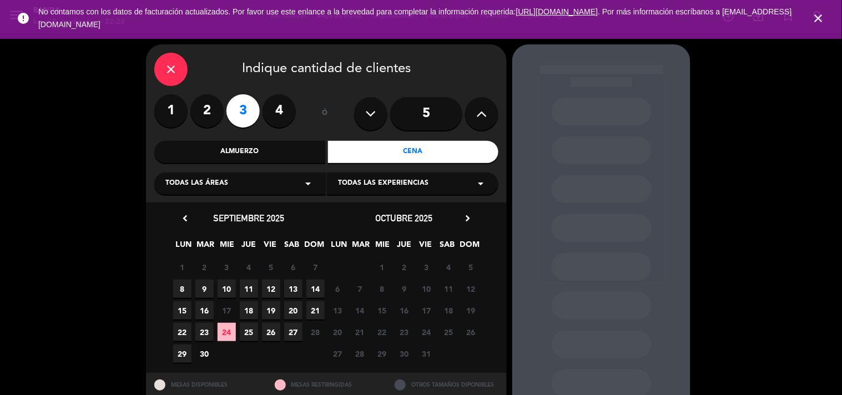
click at [235, 335] on span "24" at bounding box center [227, 332] width 18 height 18
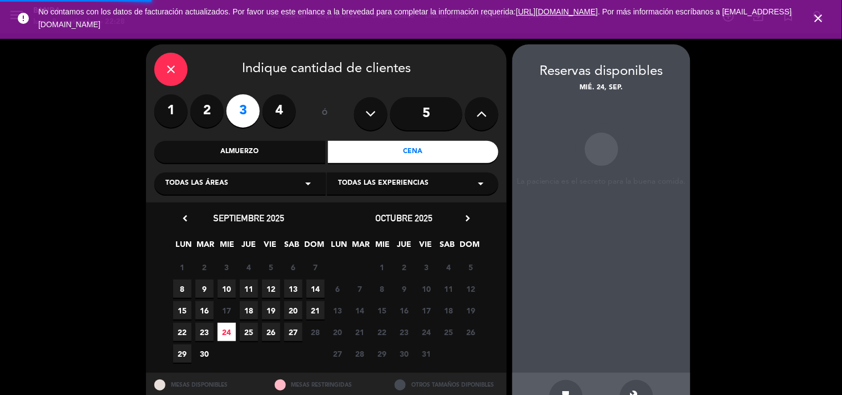
scroll to position [36, 0]
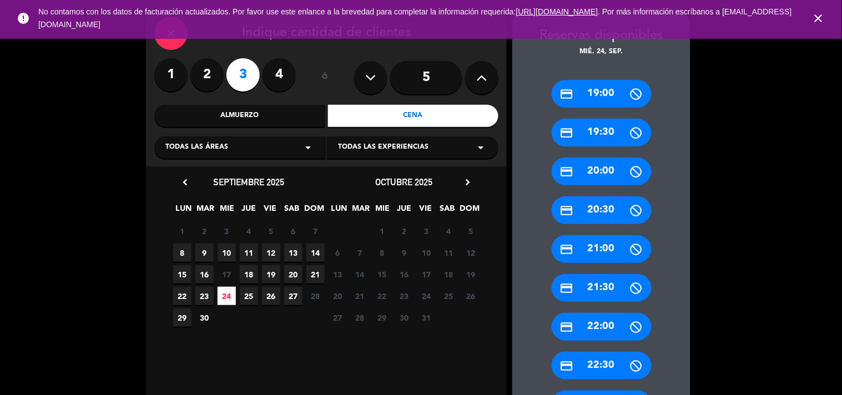
click at [209, 250] on span "9" at bounding box center [204, 253] width 18 height 18
click at [818, 16] on icon "close" at bounding box center [818, 18] width 13 height 13
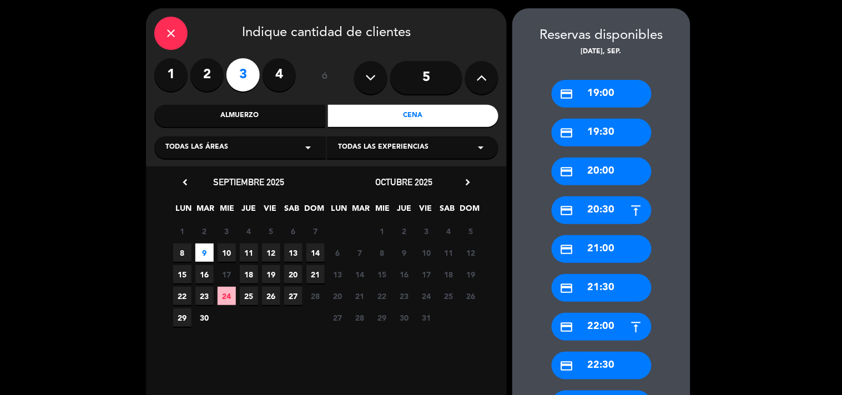
click at [164, 41] on div "close" at bounding box center [170, 33] width 33 height 33
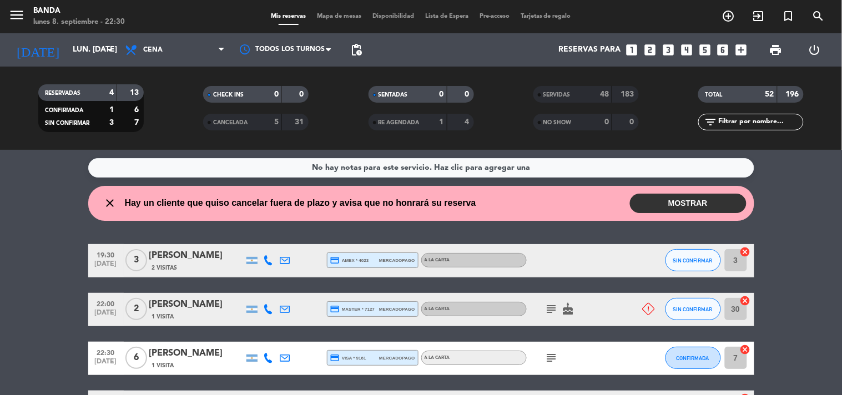
click at [650, 201] on button "MOSTRAR" at bounding box center [688, 203] width 117 height 19
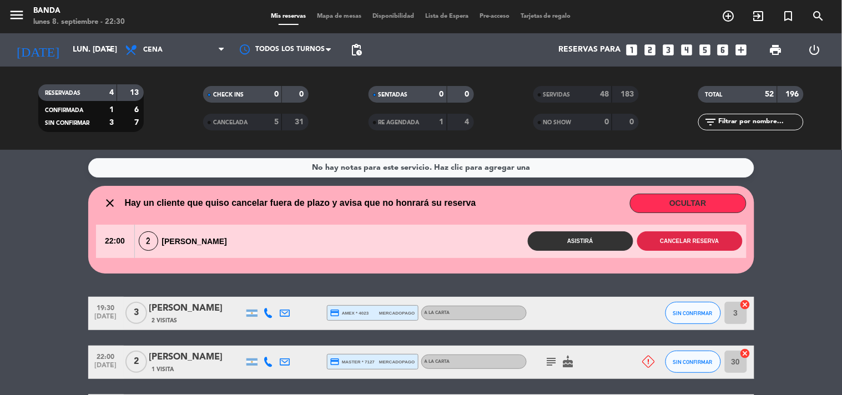
click at [696, 235] on button "Cancelar reserva" at bounding box center [689, 241] width 105 height 19
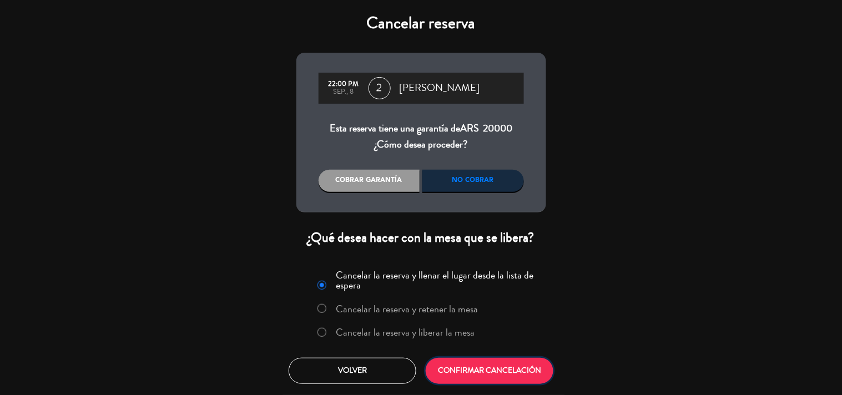
click at [525, 365] on button "CONFIRMAR CANCELACIÓN" at bounding box center [490, 371] width 128 height 26
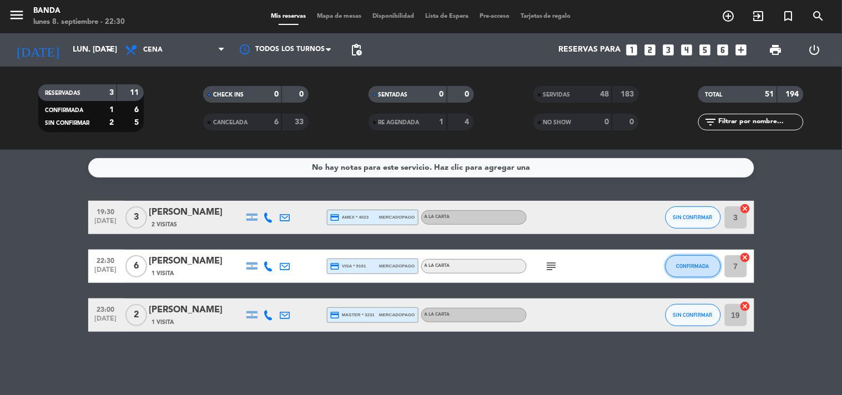
click at [685, 268] on span "CONFIRMADA" at bounding box center [693, 266] width 33 height 6
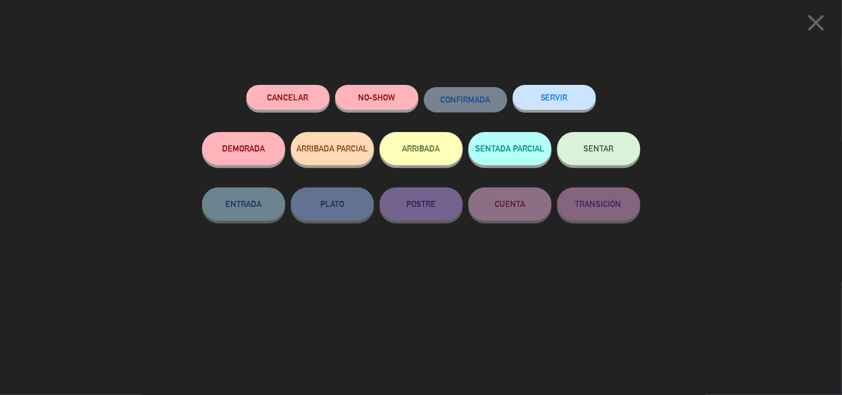
click at [565, 86] on div "SERVIR" at bounding box center [554, 108] width 83 height 47
click at [564, 96] on button "SERVIR" at bounding box center [554, 97] width 83 height 25
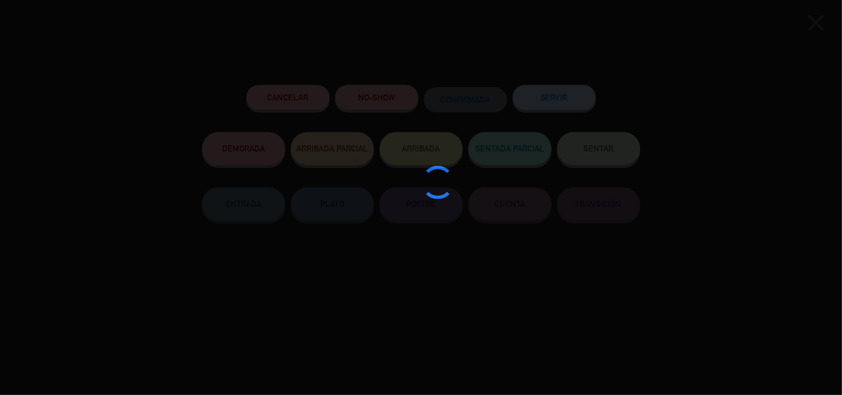
type input "B2"
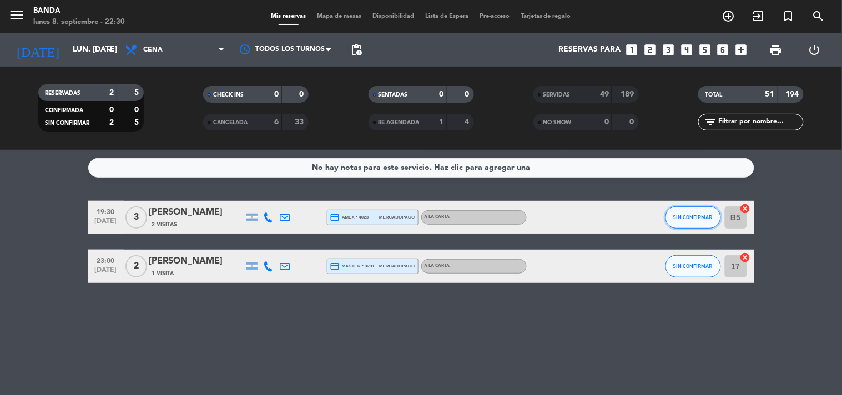
click at [687, 220] on button "SIN CONFIRMAR" at bounding box center [694, 218] width 56 height 22
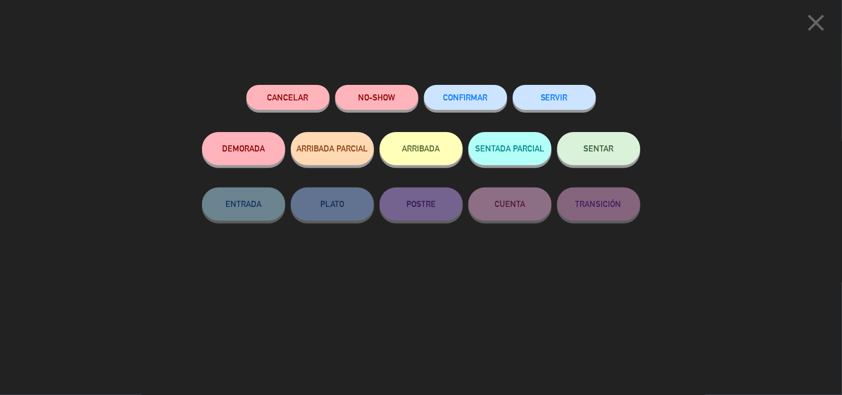
click at [402, 100] on button "NO-SHOW" at bounding box center [376, 97] width 83 height 25
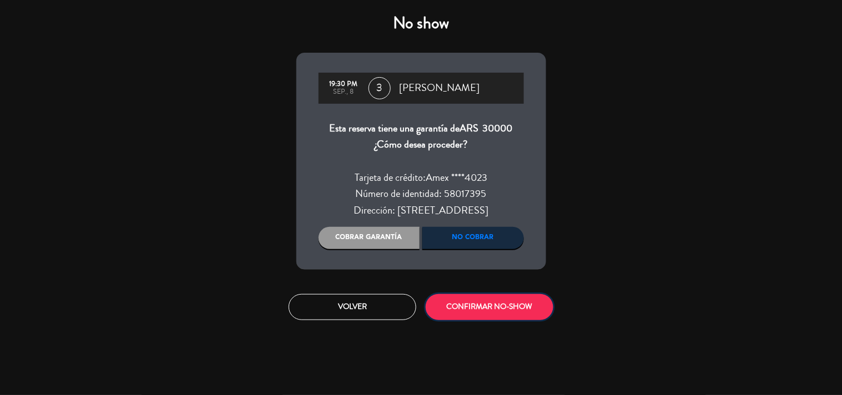
click at [492, 310] on button "CONFIRMAR NO-SHOW" at bounding box center [490, 307] width 128 height 26
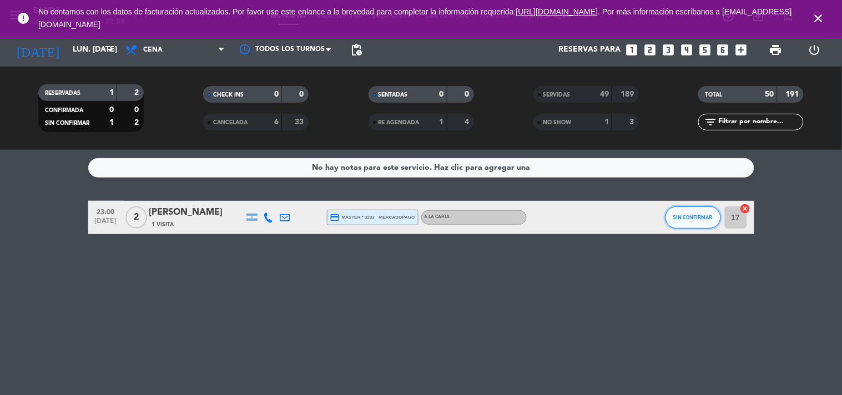
click at [681, 212] on button "SIN CONFIRMAR" at bounding box center [694, 218] width 56 height 22
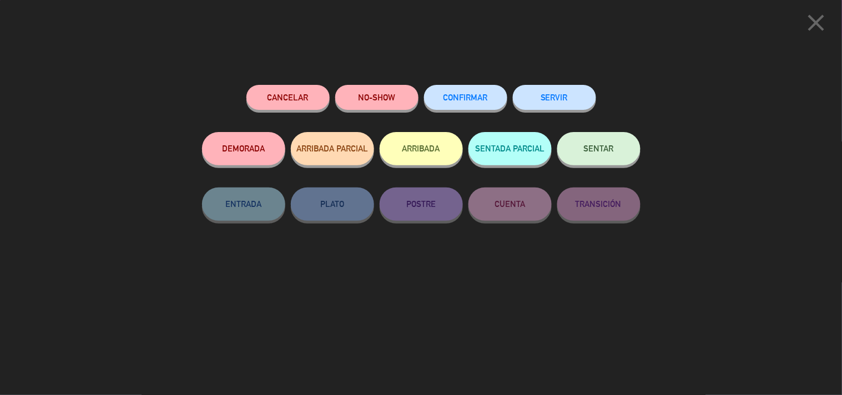
click at [545, 94] on button "SERVIR" at bounding box center [554, 97] width 83 height 25
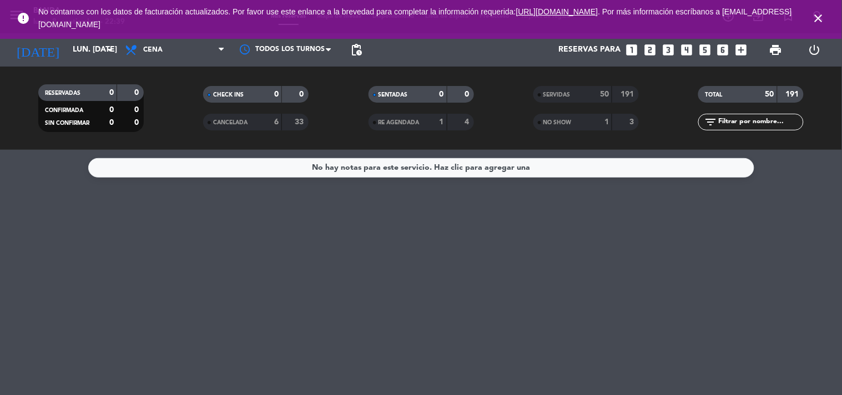
click at [817, 21] on icon "close" at bounding box center [818, 18] width 13 height 13
